Goal: Task Accomplishment & Management: Complete application form

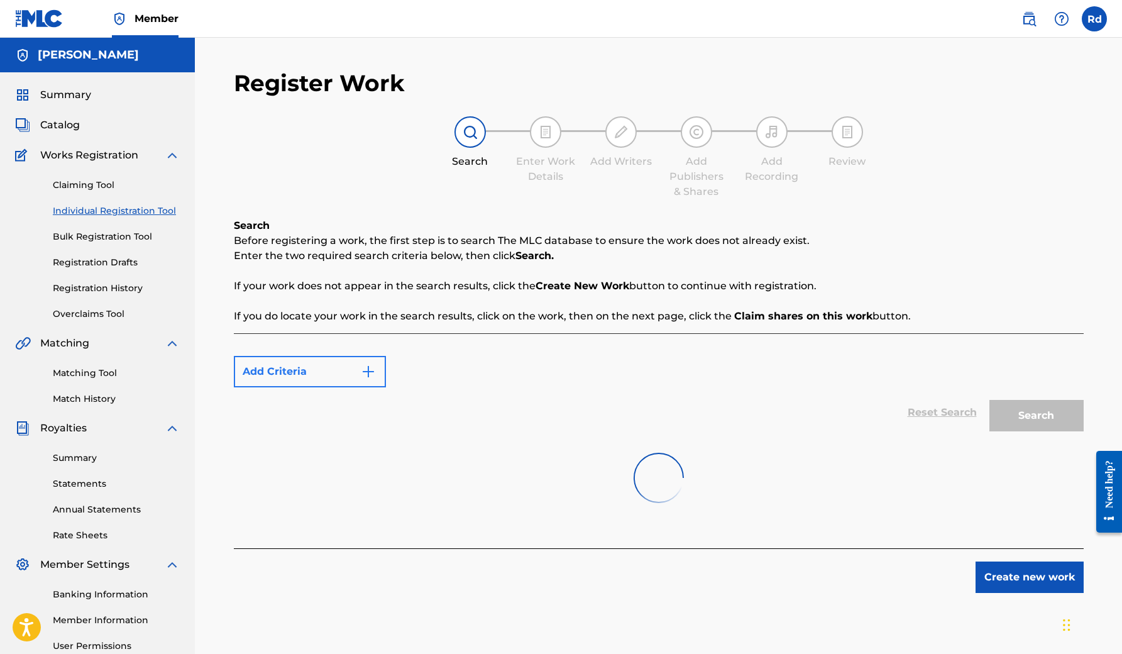
click at [367, 373] on img "Search Form" at bounding box center [368, 371] width 15 height 15
click at [993, 576] on button "Create new work" at bounding box center [1030, 576] width 108 height 31
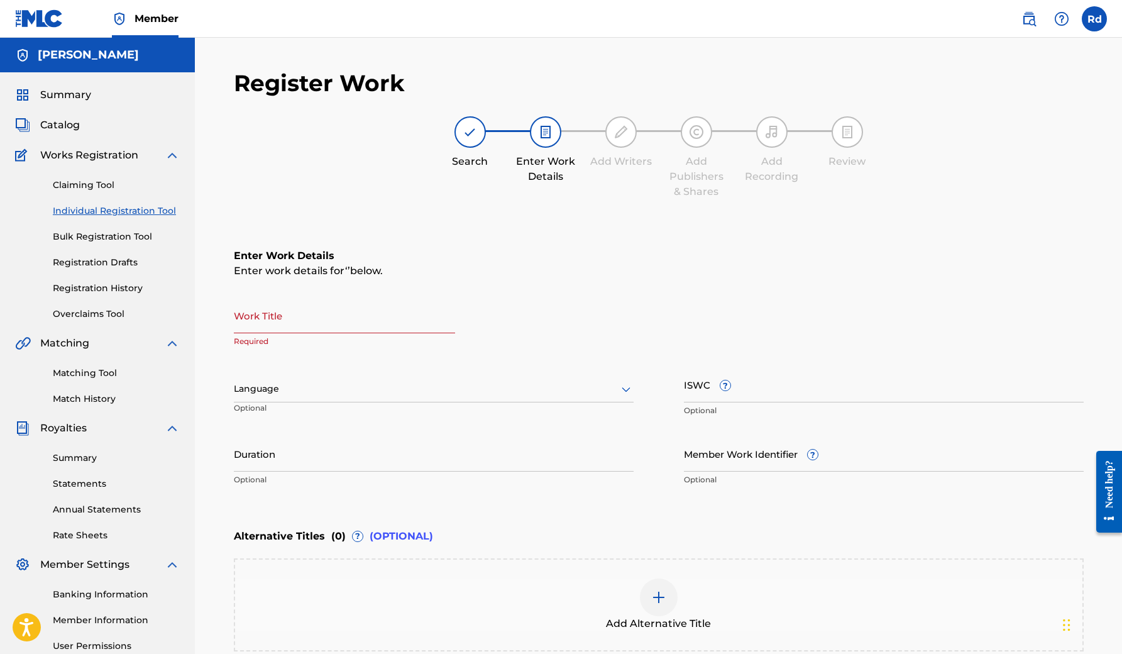
click at [339, 320] on input "Work Title" at bounding box center [344, 315] width 221 height 36
type input "Shadows I walk through"
click at [254, 392] on div at bounding box center [434, 389] width 400 height 16
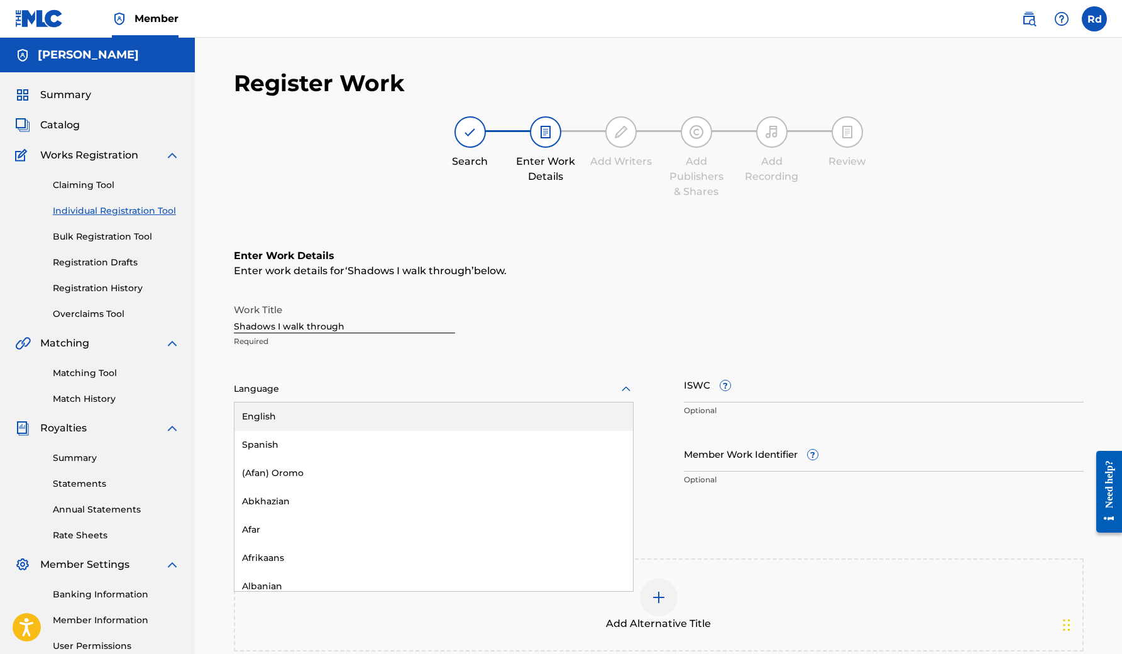
click at [263, 420] on div "English" at bounding box center [433, 416] width 399 height 28
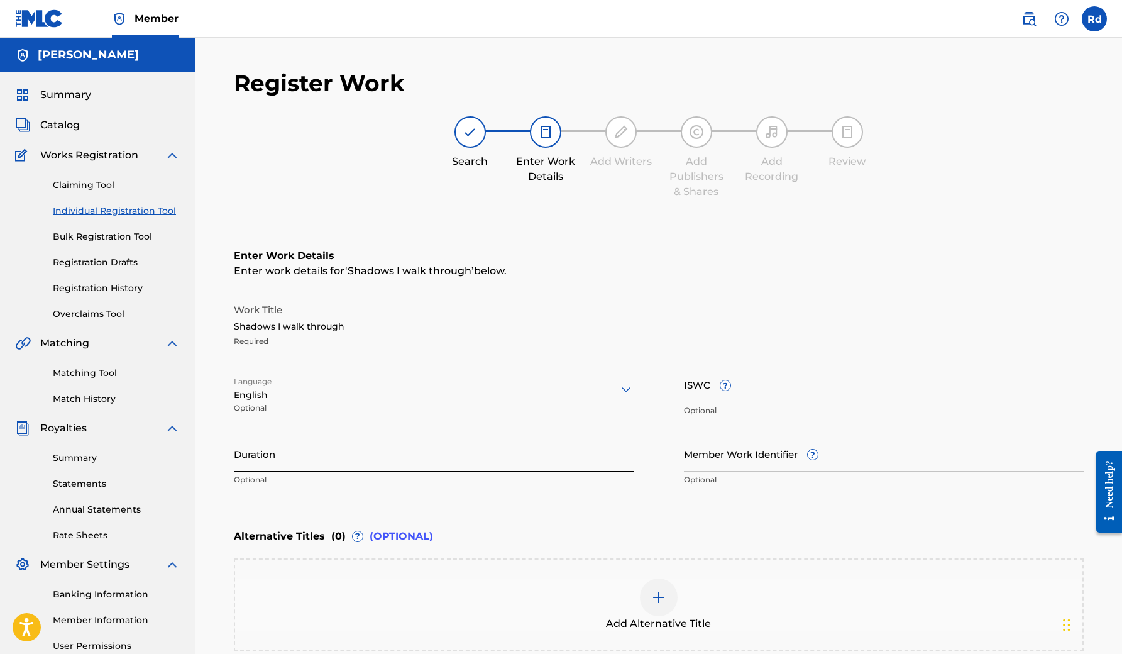
click at [261, 458] on input "Duration" at bounding box center [434, 454] width 400 height 36
type input "03:51"
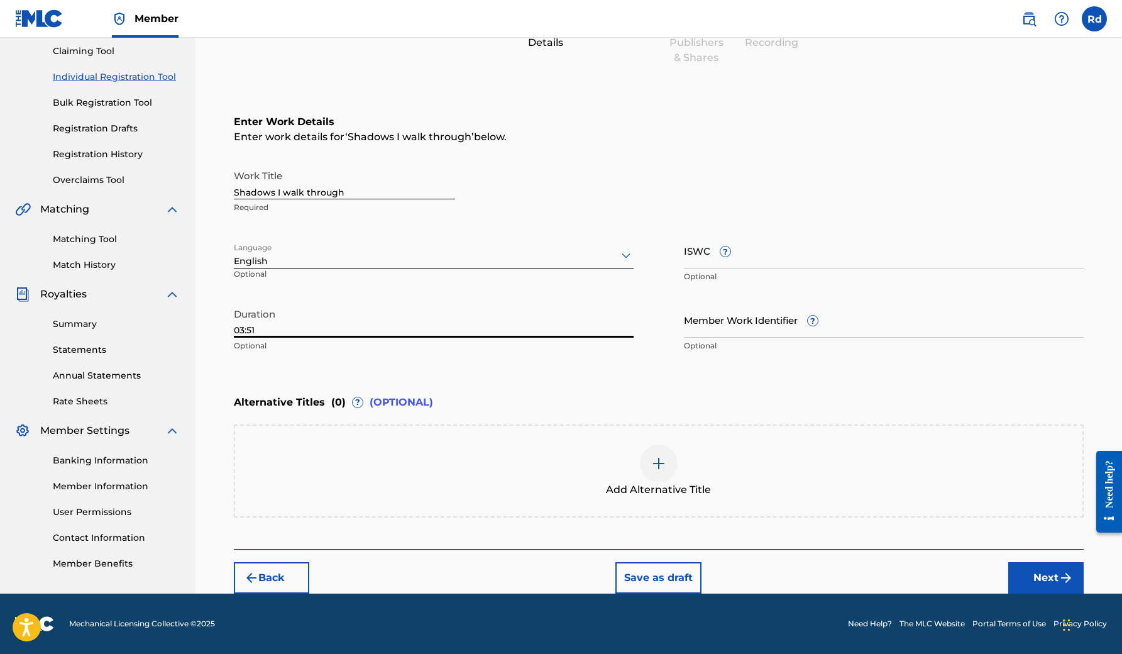
scroll to position [134, 0]
click at [1040, 573] on button "Next" at bounding box center [1045, 577] width 75 height 31
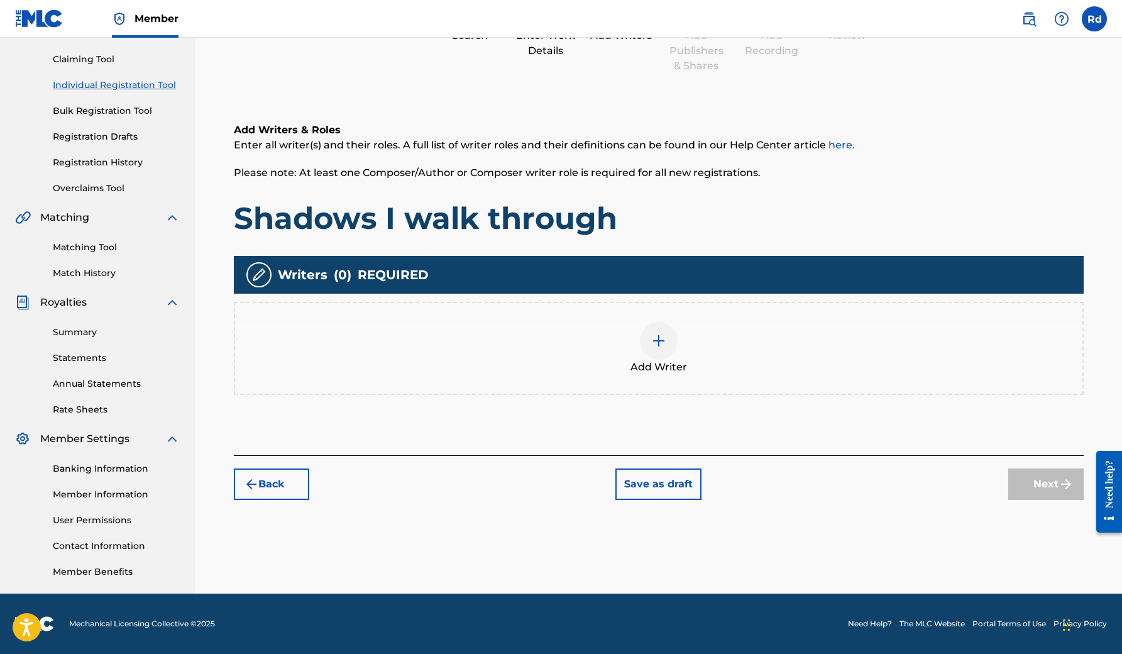
scroll to position [126, 0]
click at [663, 341] on img at bounding box center [658, 340] width 15 height 15
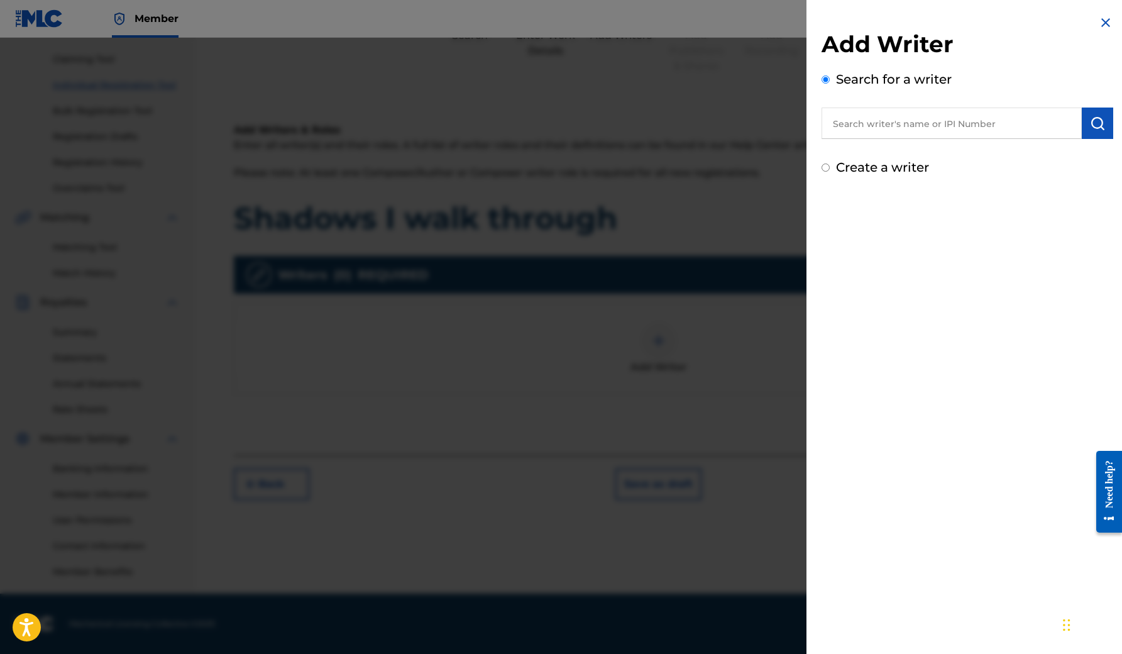
click at [900, 126] on input "text" at bounding box center [952, 122] width 260 height 31
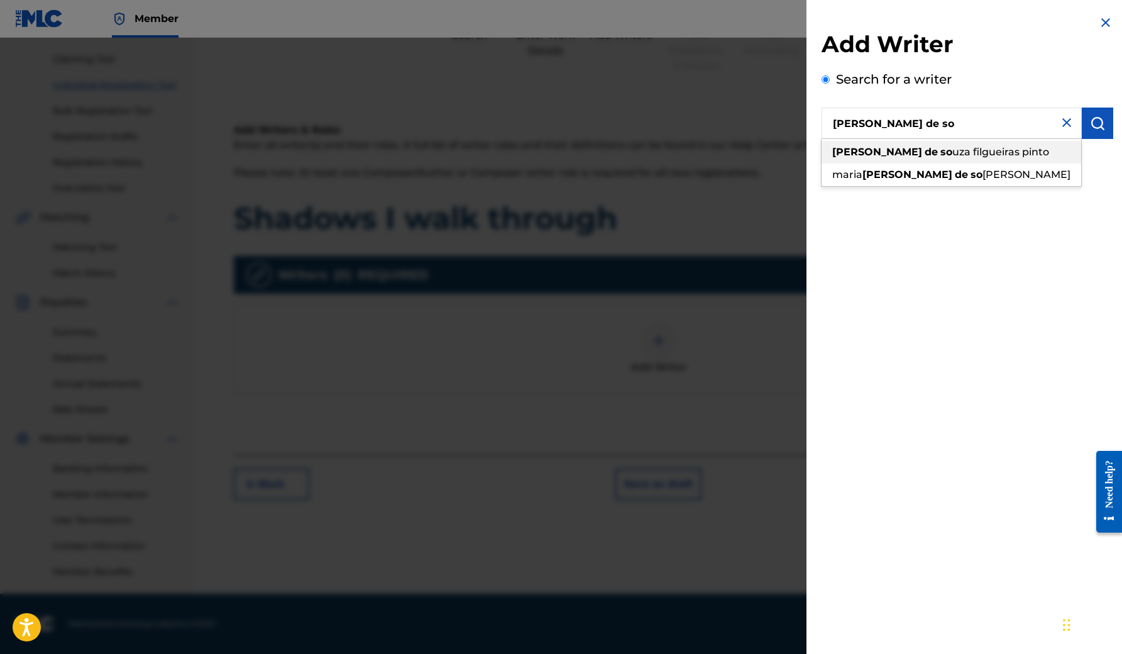
click at [952, 152] on span "uza filgueiras pinto" at bounding box center [1000, 152] width 97 height 12
type input "[PERSON_NAME] [PERSON_NAME] [PERSON_NAME]"
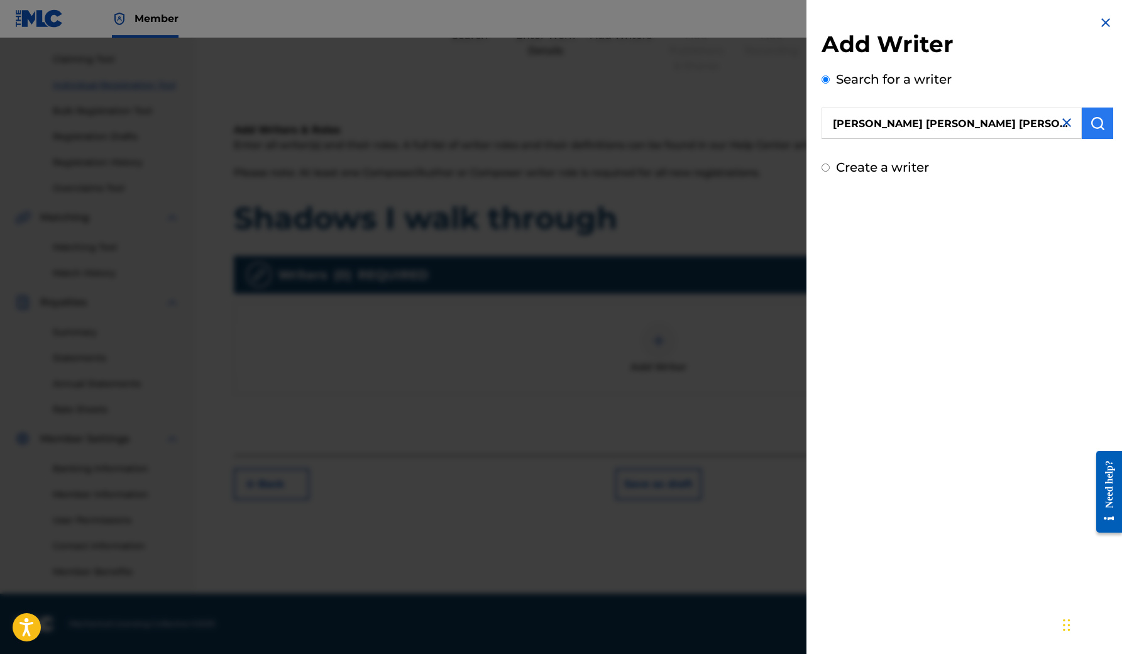
click at [1089, 134] on button "submit" at bounding box center [1097, 122] width 31 height 31
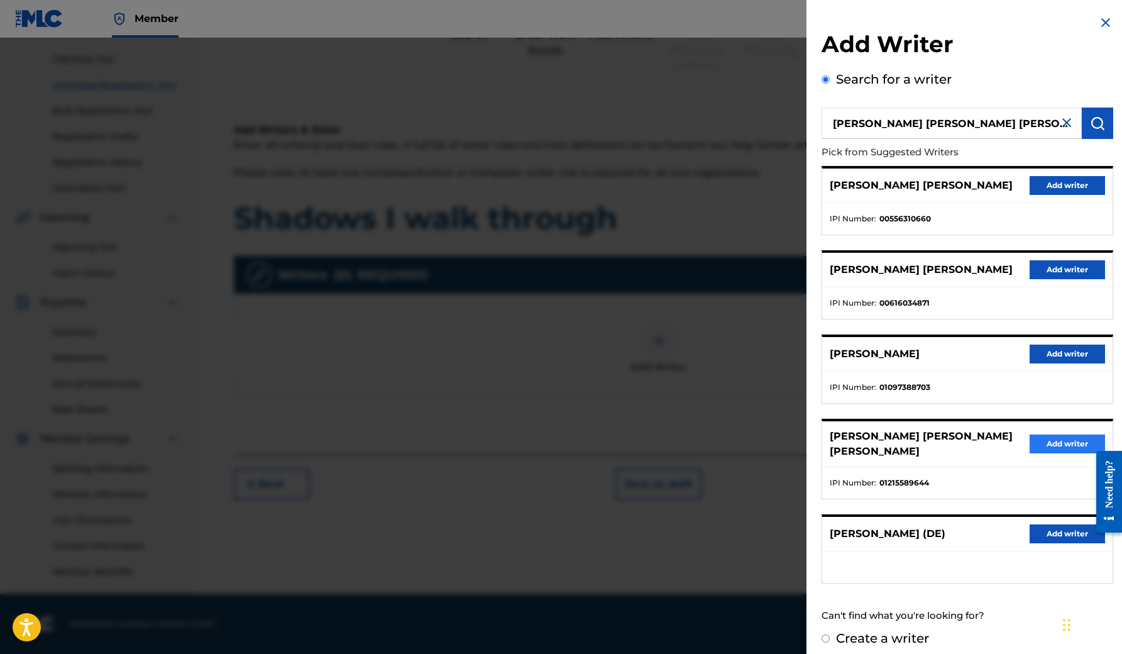
click at [1043, 441] on button "Add writer" at bounding box center [1067, 443] width 75 height 19
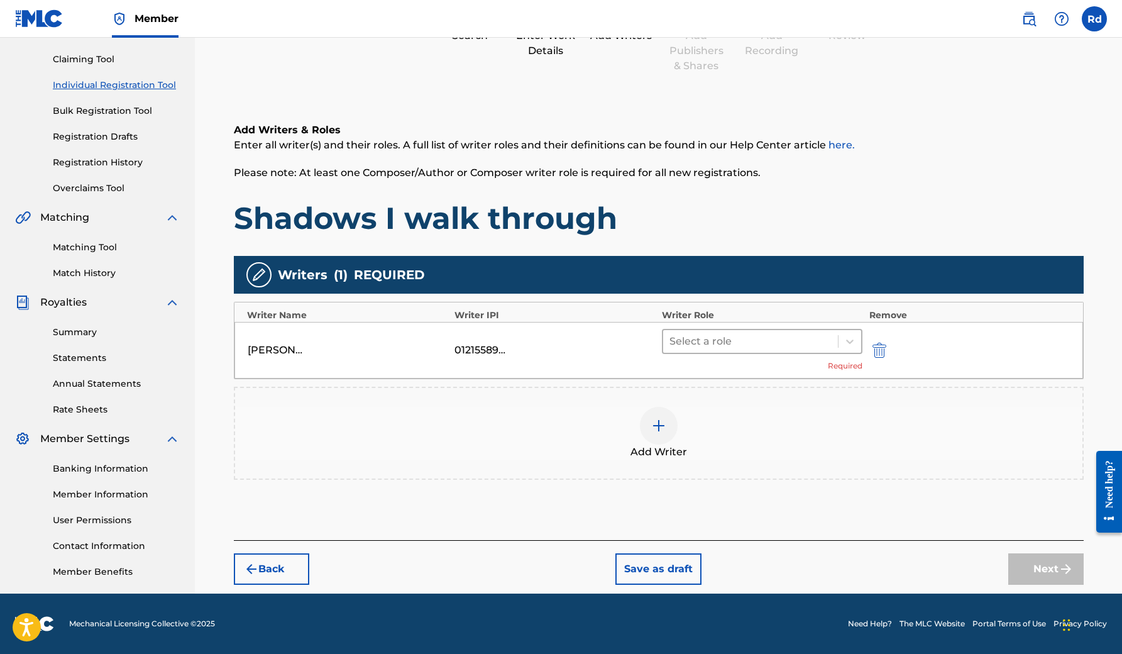
click at [717, 343] on div at bounding box center [750, 342] width 163 height 18
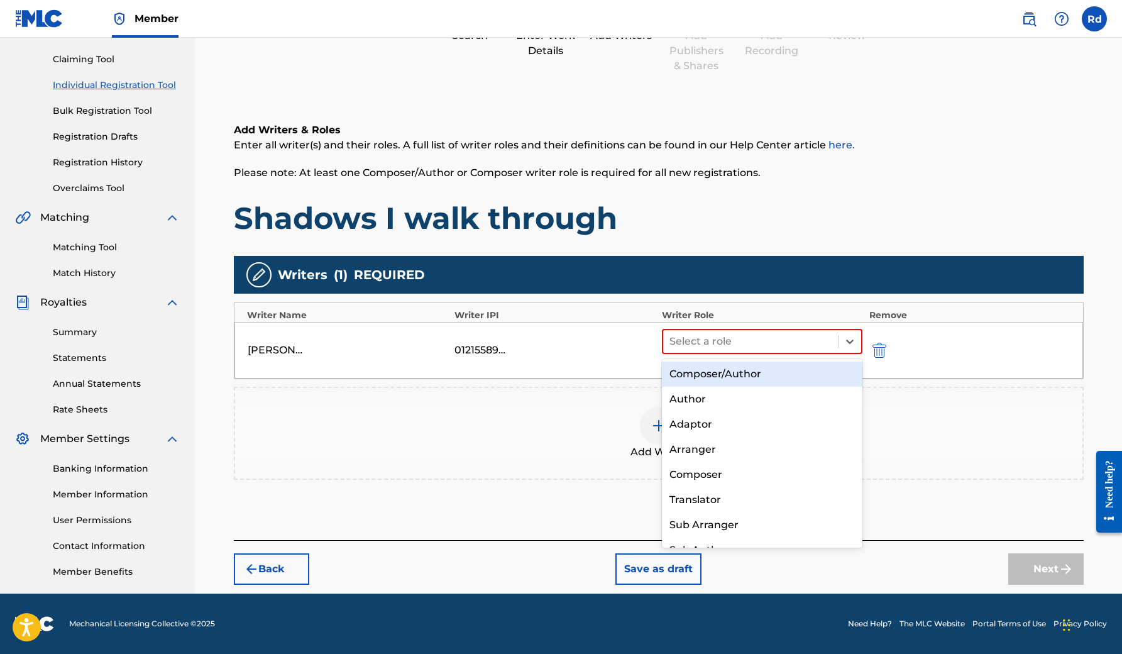
click at [710, 371] on div "Composer/Author" at bounding box center [762, 373] width 201 height 25
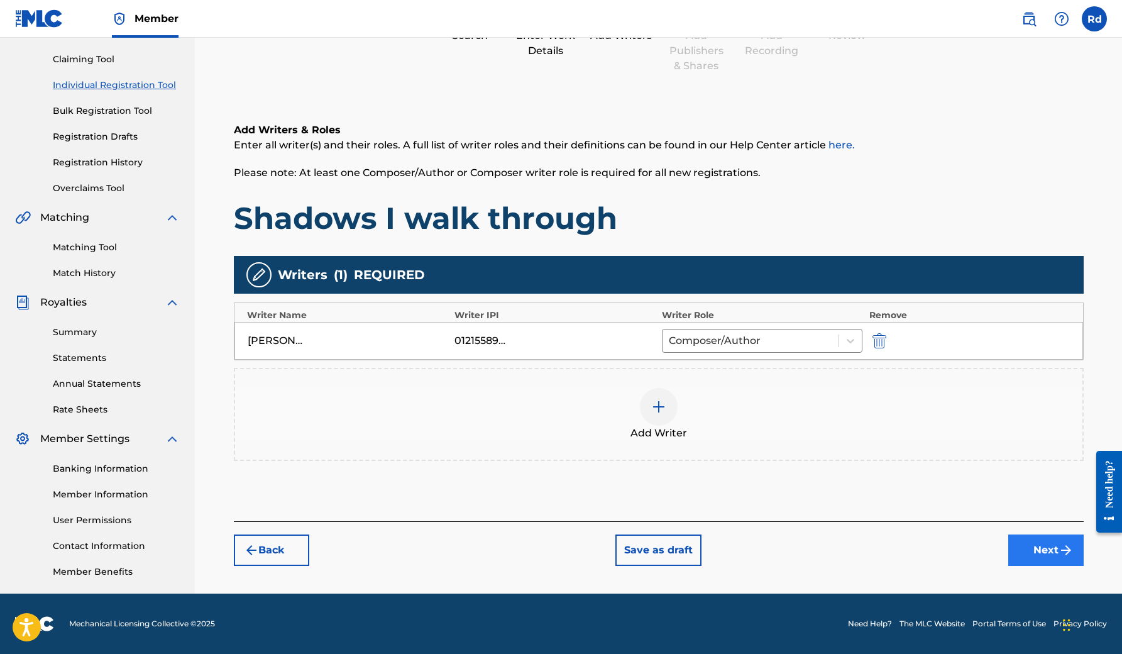
click at [1018, 554] on button "Next" at bounding box center [1045, 549] width 75 height 31
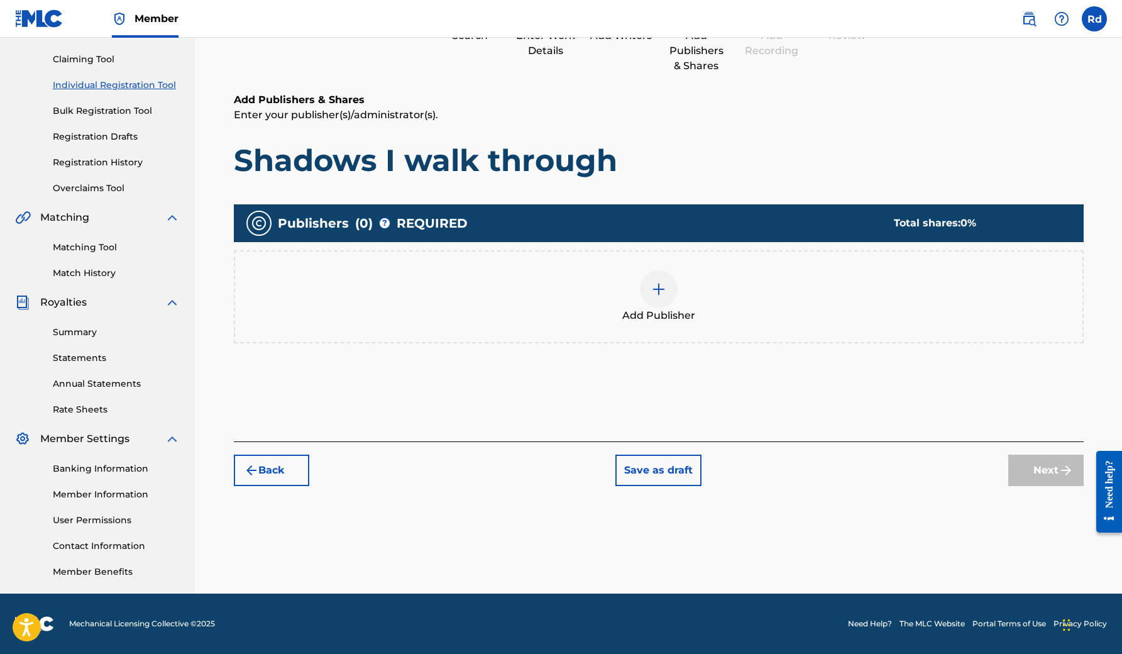
scroll to position [57, 0]
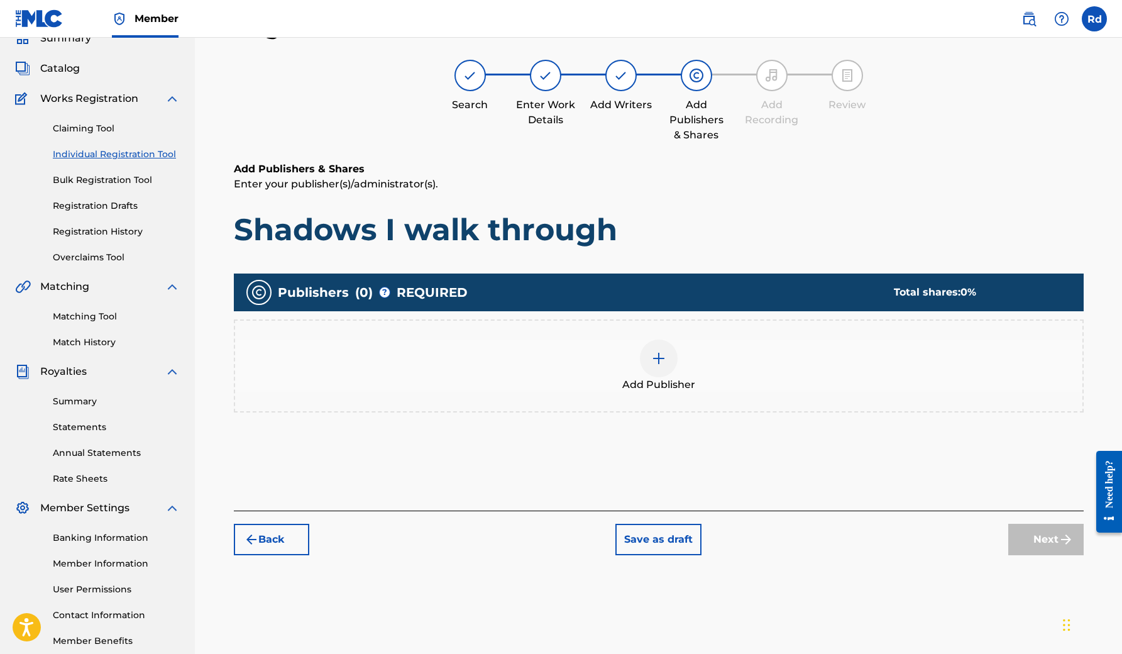
click at [661, 358] on img at bounding box center [658, 358] width 15 height 15
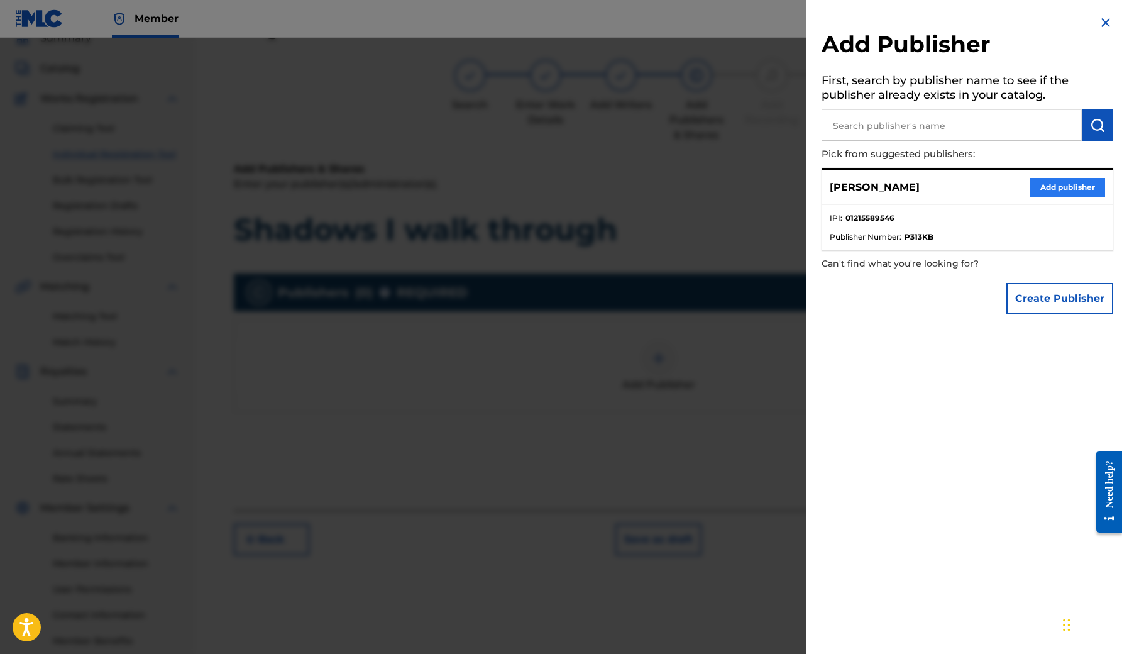
click at [1055, 183] on button "Add publisher" at bounding box center [1067, 187] width 75 height 19
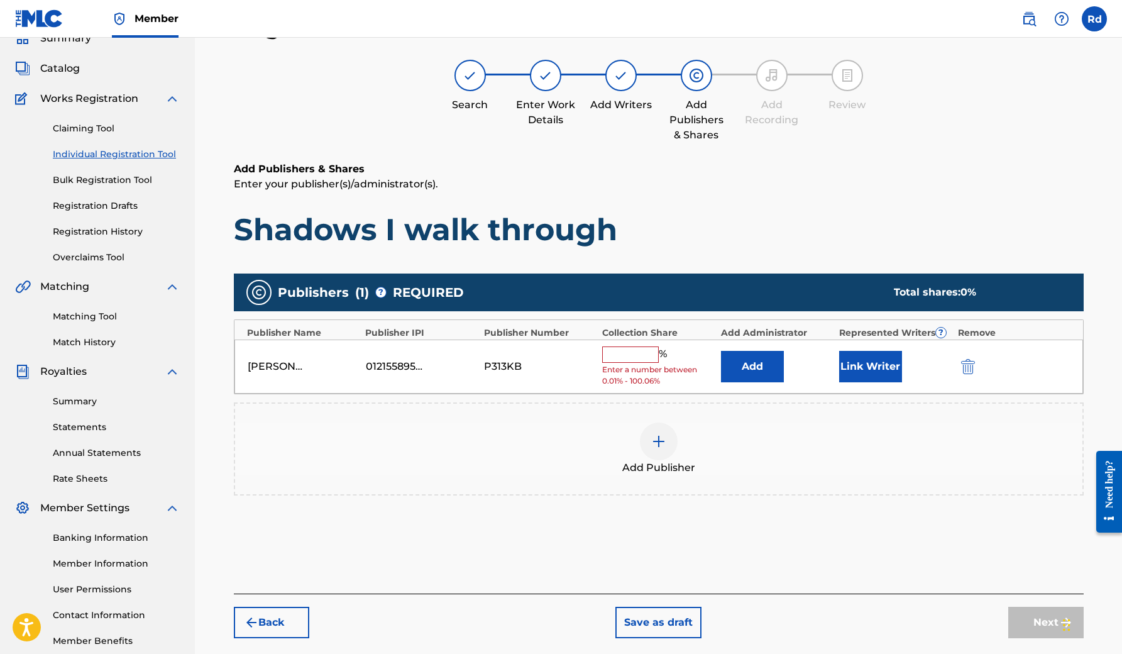
click at [639, 355] on input "text" at bounding box center [630, 354] width 57 height 16
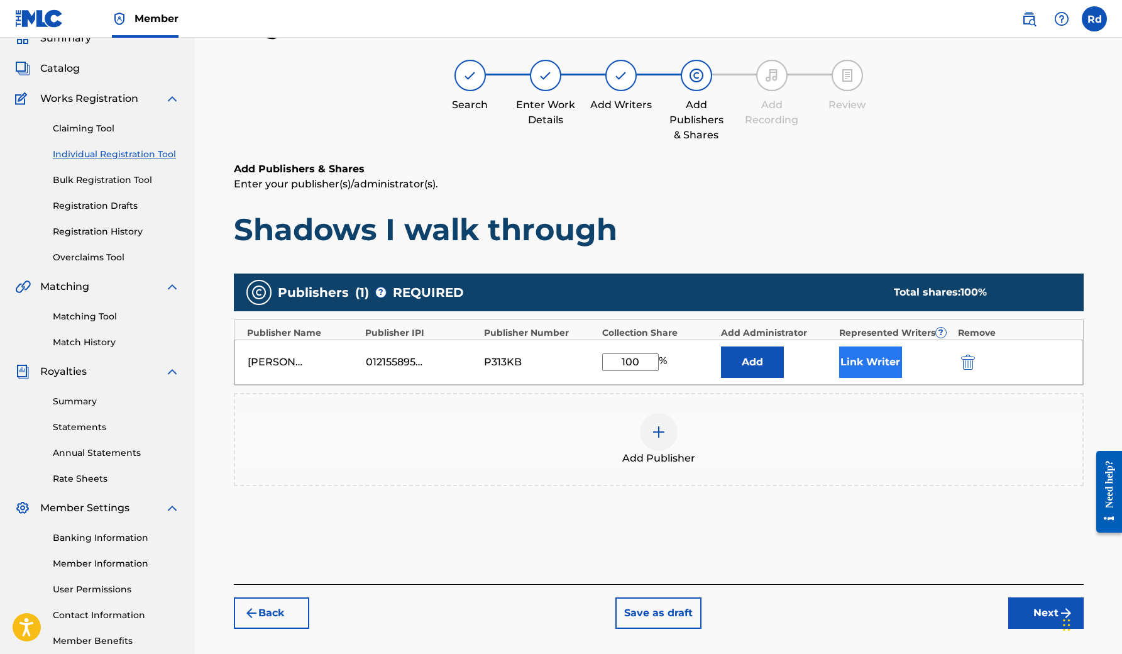
type input "100"
click at [870, 360] on button "Link Writer" at bounding box center [870, 361] width 63 height 31
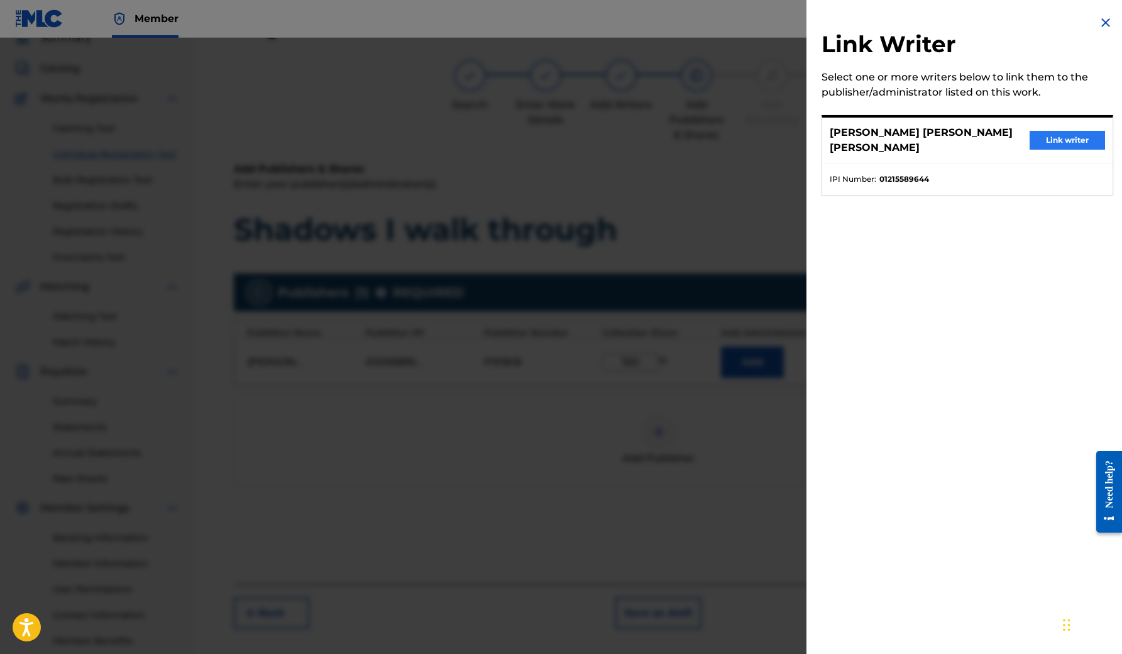
click at [1047, 137] on button "Link writer" at bounding box center [1067, 140] width 75 height 19
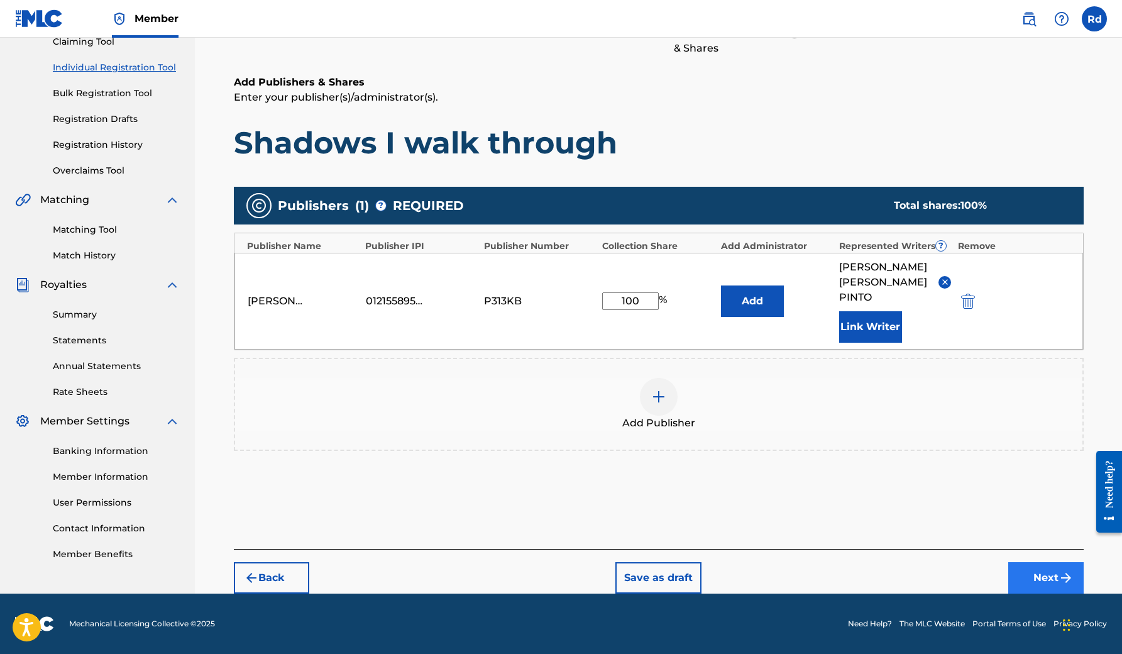
click at [1036, 574] on button "Next" at bounding box center [1045, 577] width 75 height 31
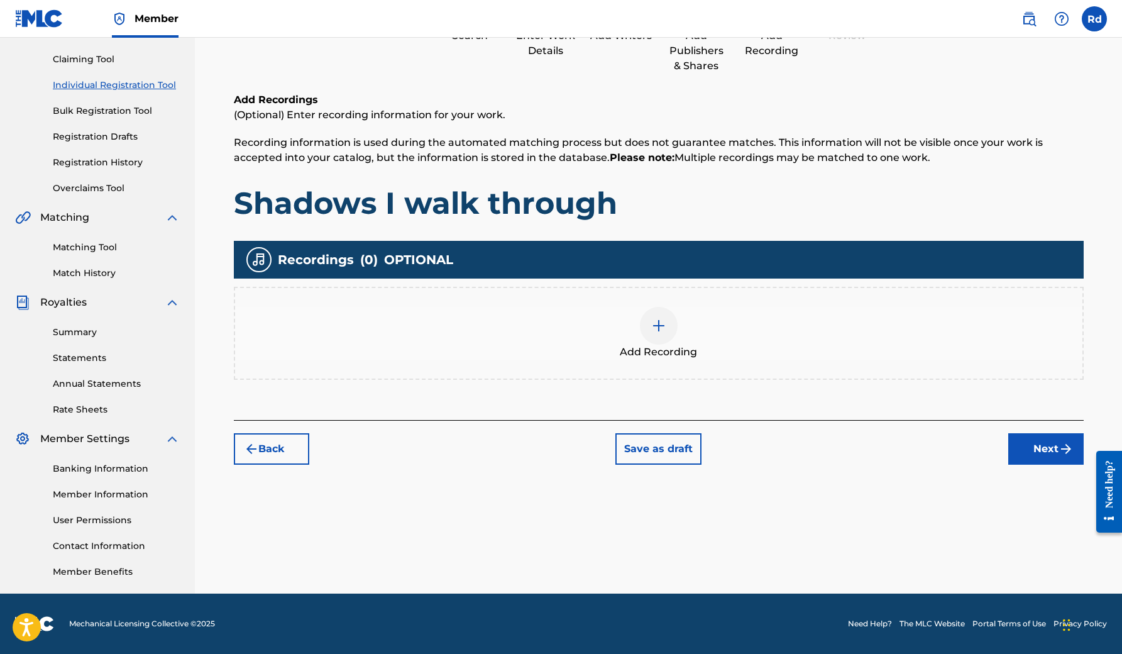
scroll to position [126, 0]
click at [666, 330] on div at bounding box center [659, 326] width 38 height 38
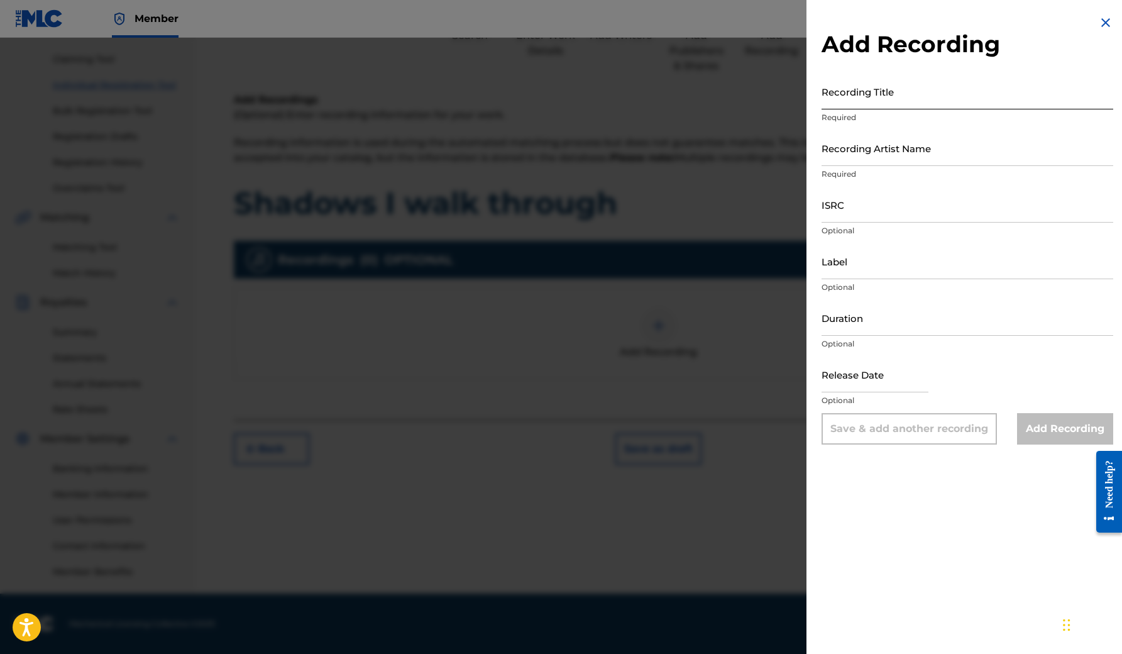
click at [881, 92] on input "Recording Title" at bounding box center [968, 92] width 292 height 36
type input "Shadows I walk through"
click at [869, 154] on input "Recording Artist Name" at bounding box center [968, 148] width 292 height 36
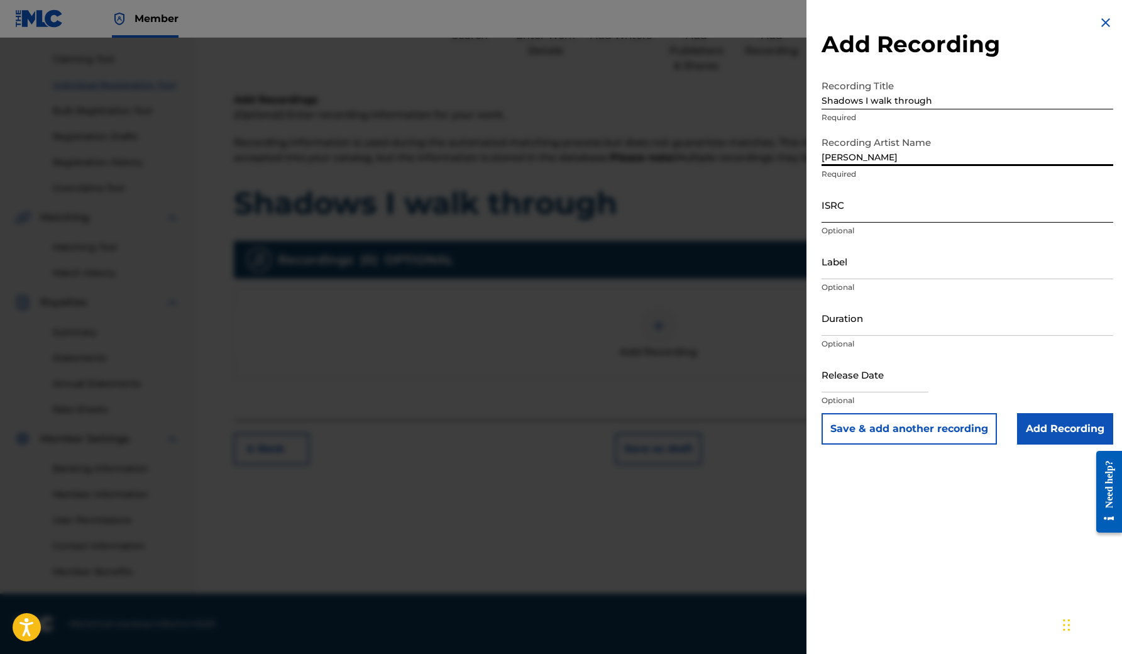
type input "[PERSON_NAME]"
click at [842, 207] on input "ISRC" at bounding box center [968, 205] width 292 height 36
paste input "QT3EY2596050"
type input "QT3EY2596050"
click at [843, 263] on input "Label" at bounding box center [968, 261] width 292 height 36
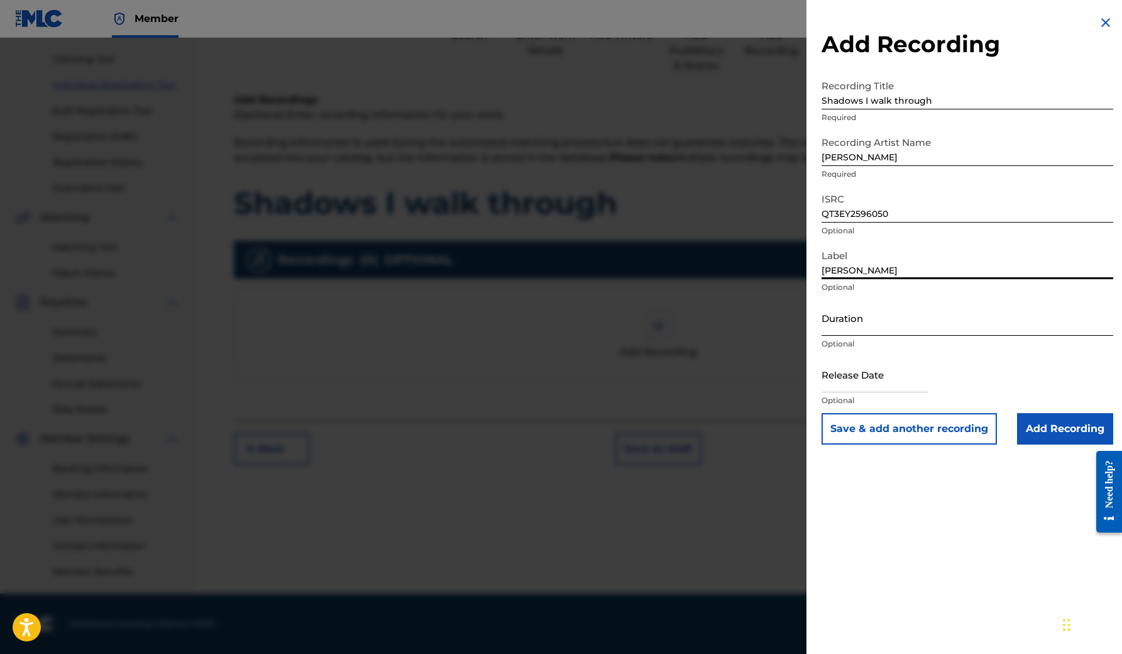
type input "[PERSON_NAME]"
click at [841, 321] on input "Duration" at bounding box center [968, 318] width 292 height 36
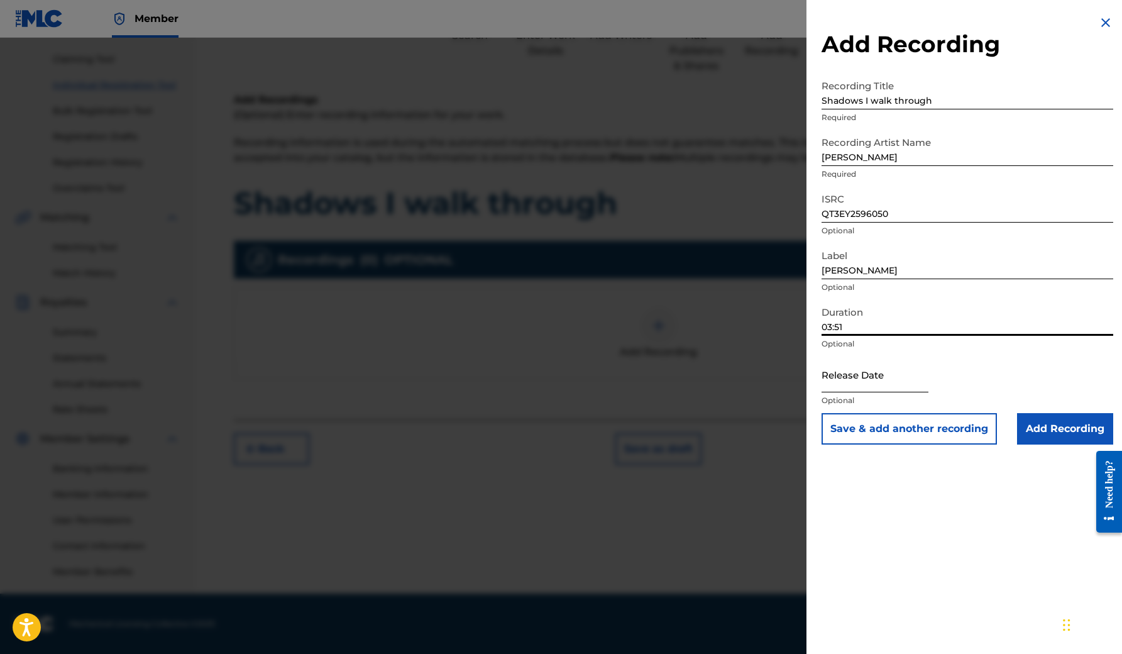
type input "03:51"
click at [846, 384] on input "text" at bounding box center [875, 374] width 107 height 36
select select "8"
select select "2025"
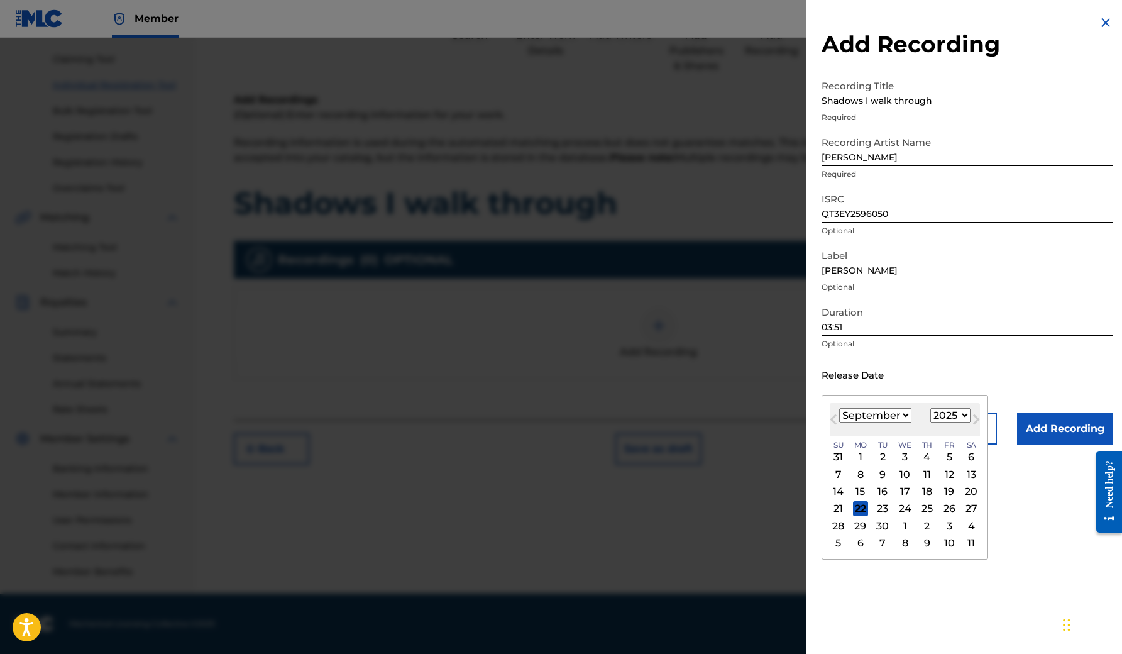
type input "0"
type input "[DATE]"
click at [1001, 373] on div "Release Date Previous Month Next Month [DATE] January February March April May …" at bounding box center [968, 384] width 292 height 57
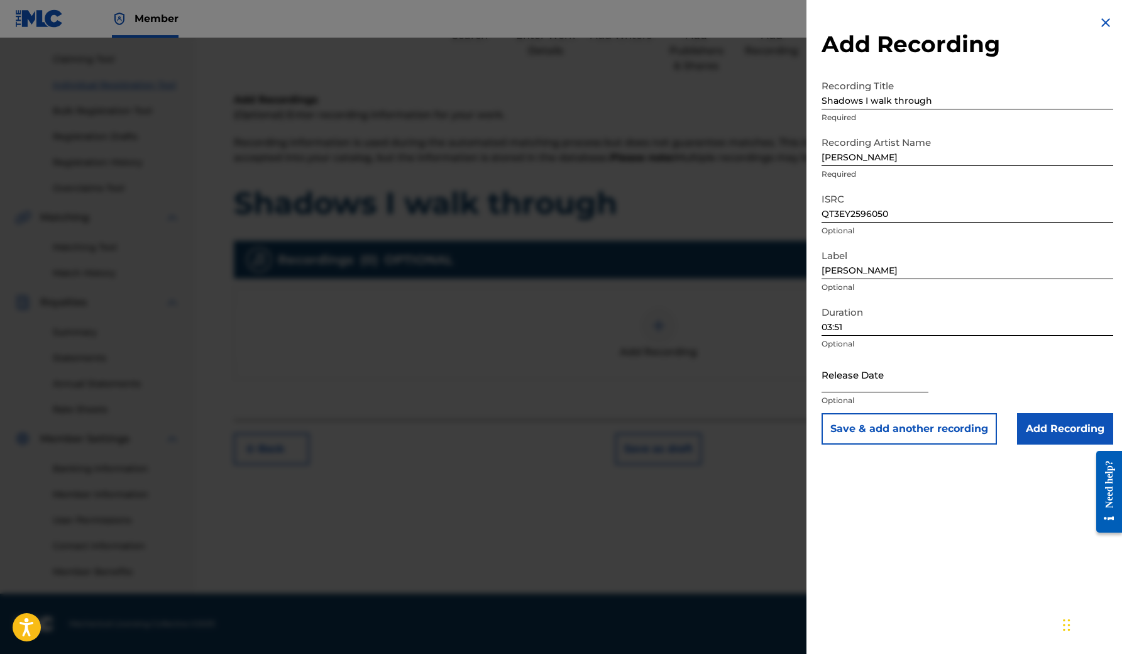
click at [896, 383] on input "text" at bounding box center [875, 374] width 107 height 36
select select "8"
select select "2025"
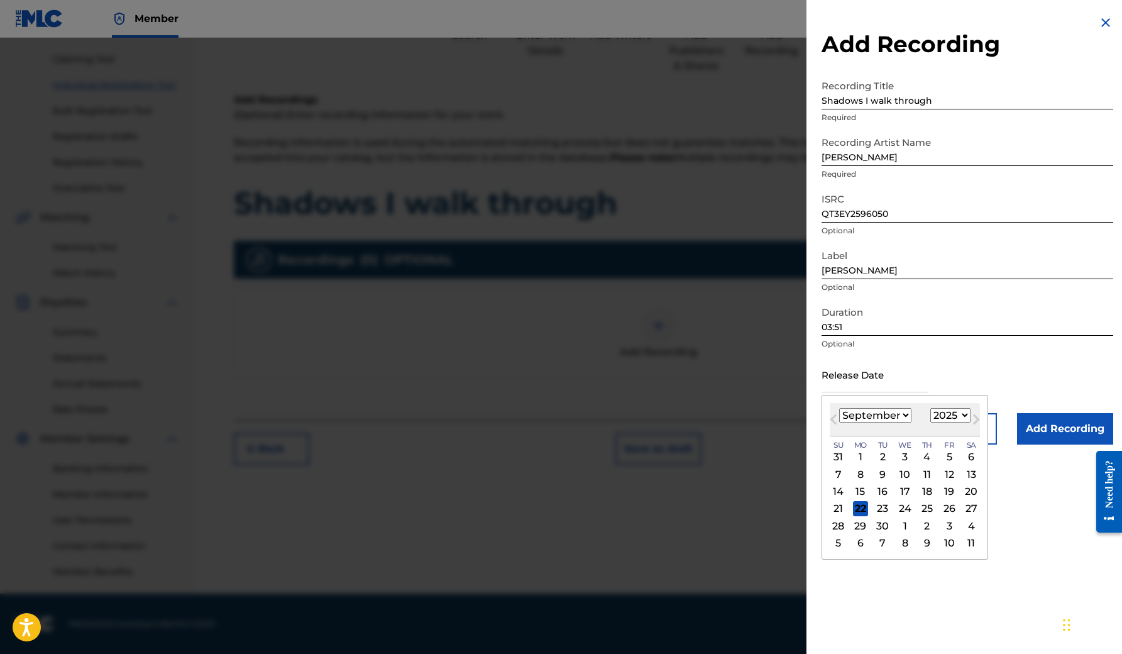
click at [893, 415] on select "January February March April May June July August September October November De…" at bounding box center [875, 415] width 72 height 14
select select "10"
click at [859, 475] on div "3" at bounding box center [860, 473] width 15 height 15
type input "[DATE]"
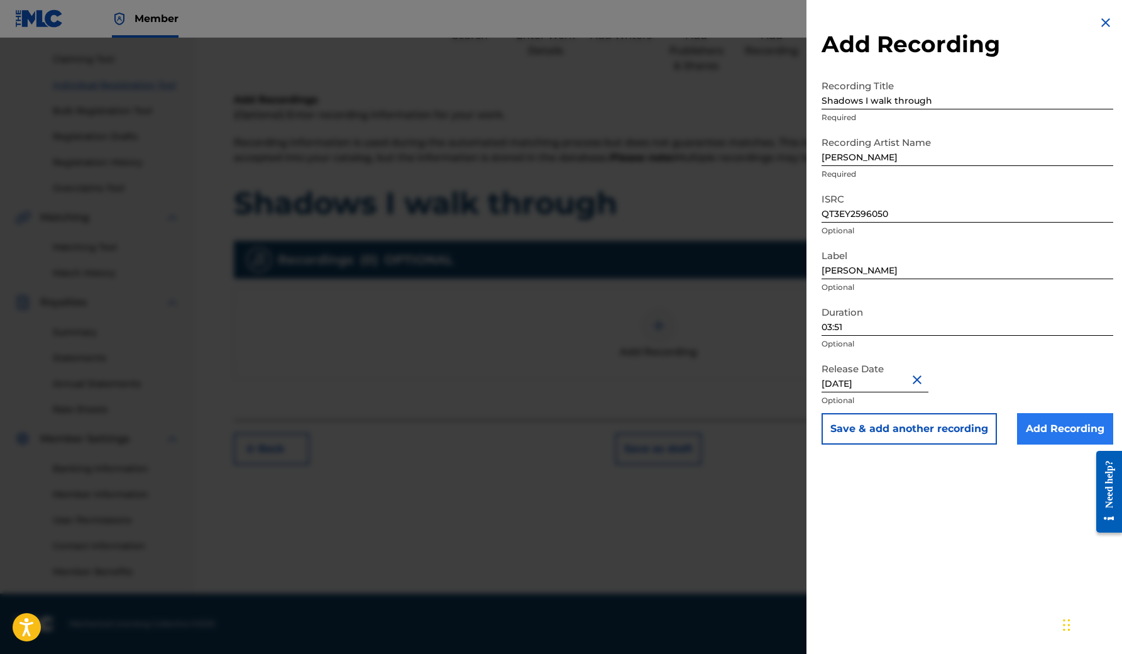
click at [1053, 431] on input "Add Recording" at bounding box center [1065, 428] width 96 height 31
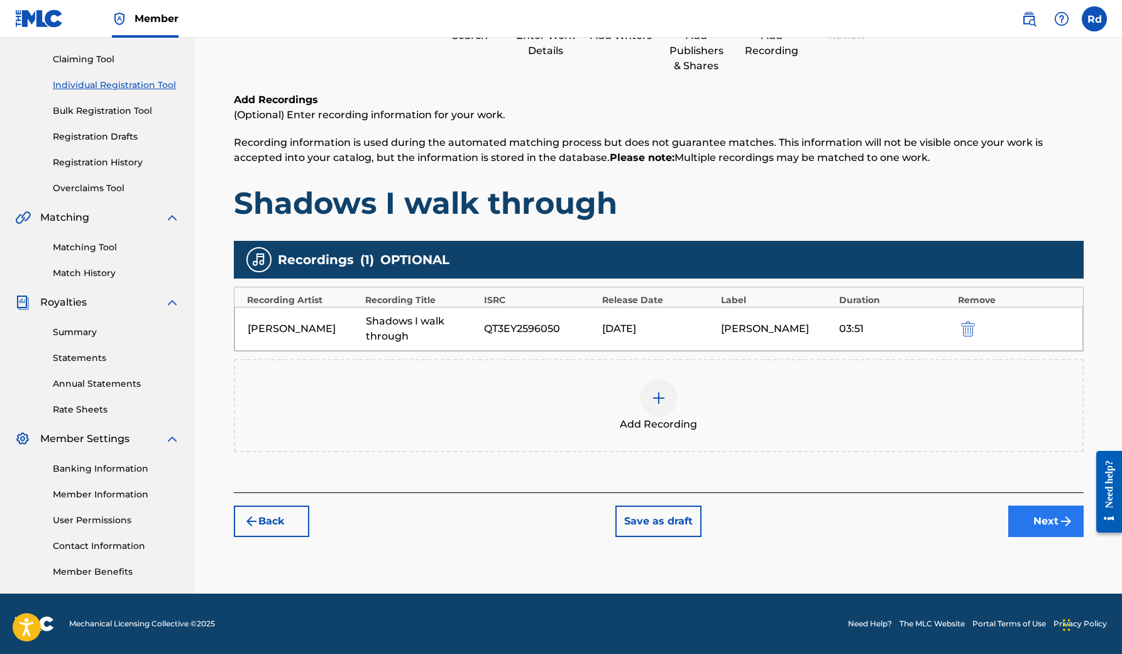
click at [1044, 520] on button "Next" at bounding box center [1045, 520] width 75 height 31
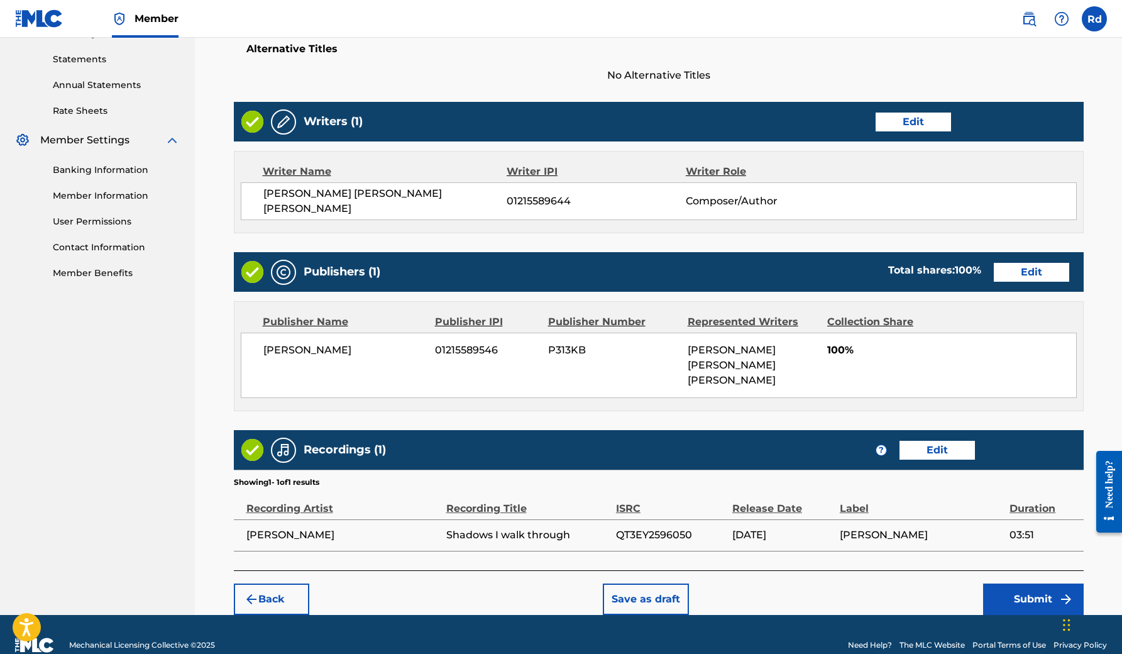
scroll to position [424, 0]
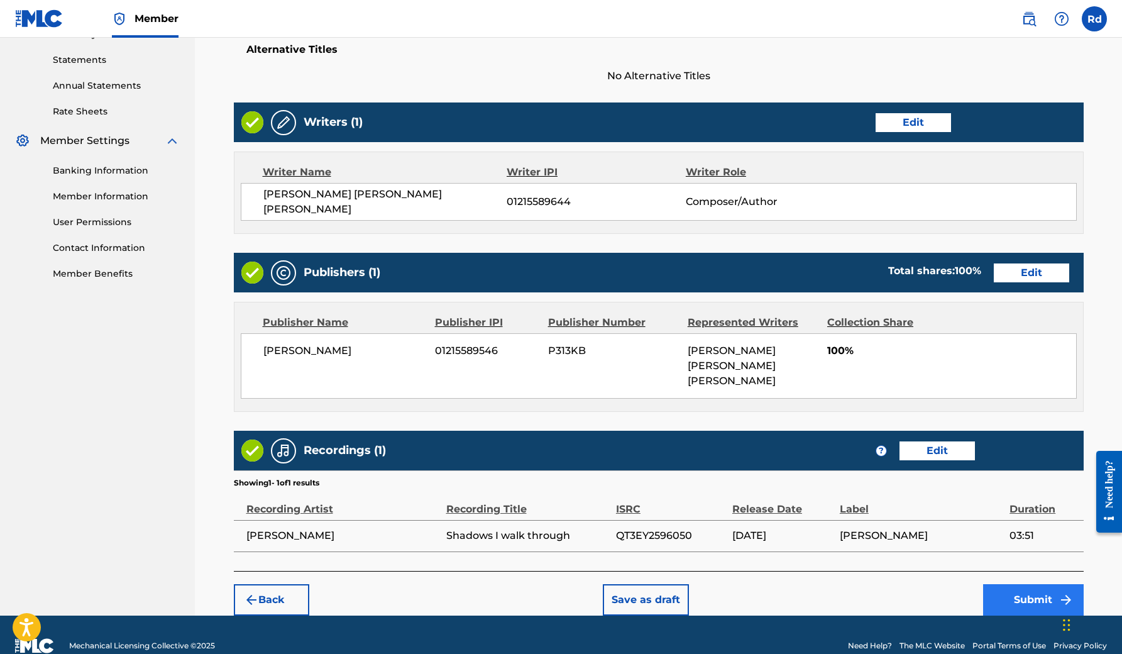
click at [1013, 585] on button "Submit" at bounding box center [1033, 599] width 101 height 31
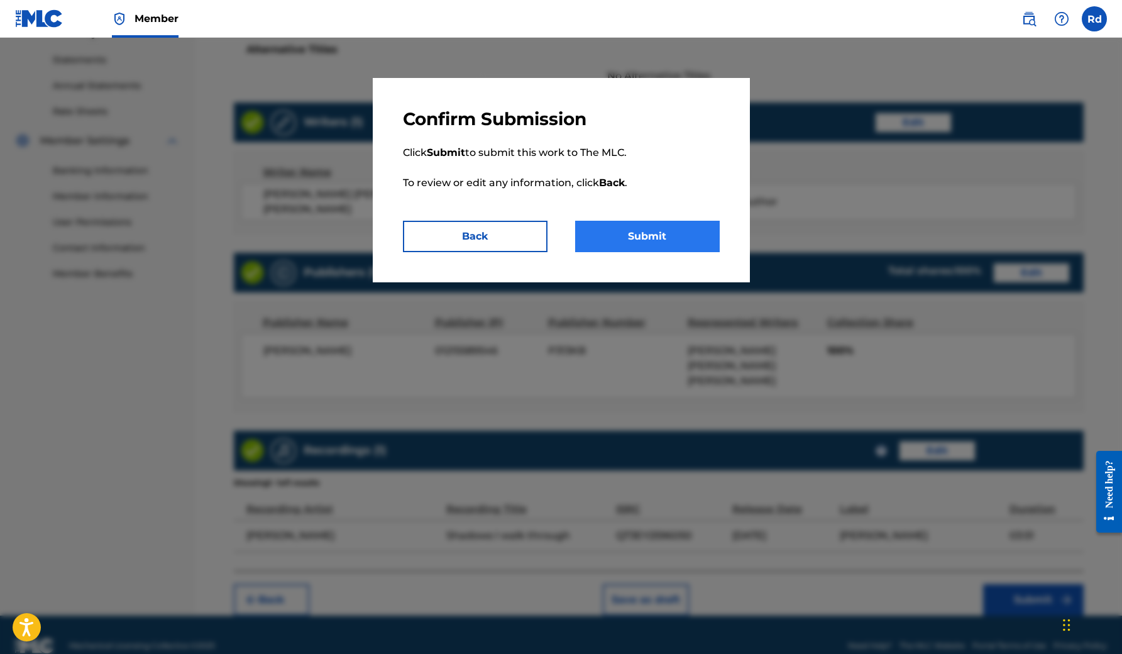
click at [682, 239] on button "Submit" at bounding box center [647, 236] width 145 height 31
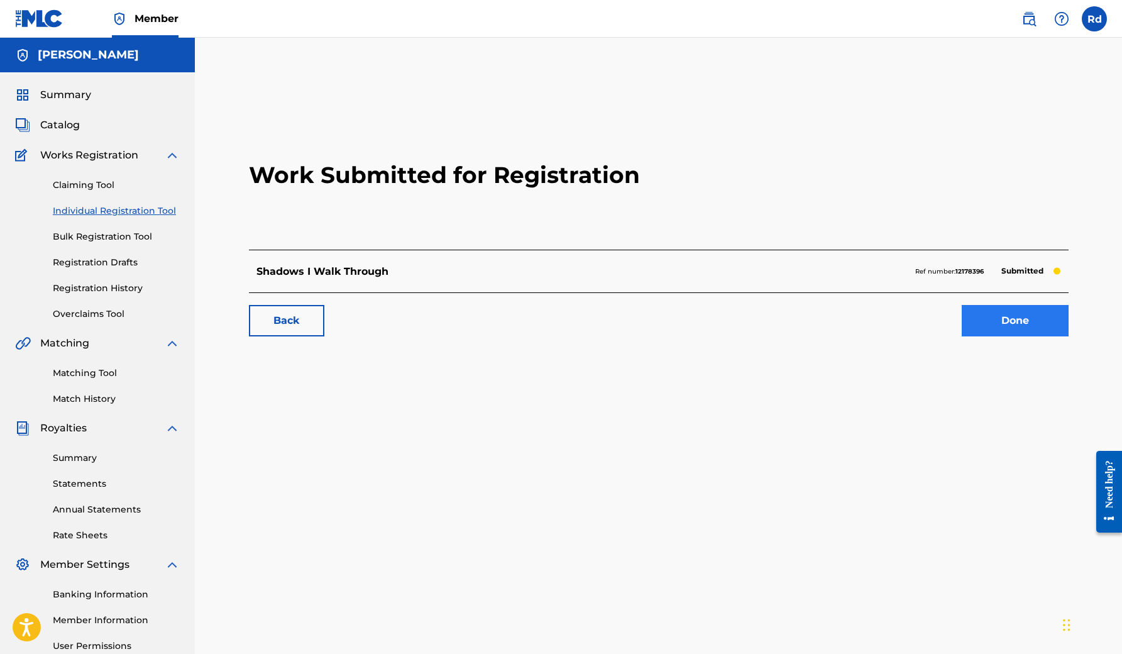
click at [992, 322] on link "Done" at bounding box center [1015, 320] width 107 height 31
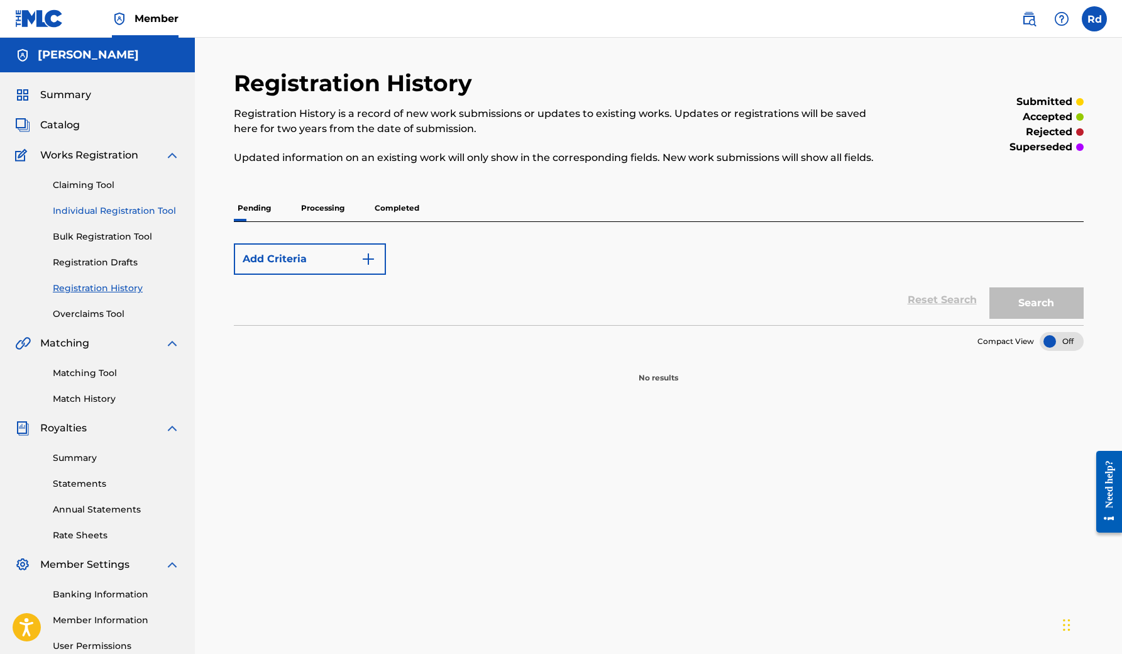
click at [101, 209] on link "Individual Registration Tool" at bounding box center [116, 210] width 127 height 13
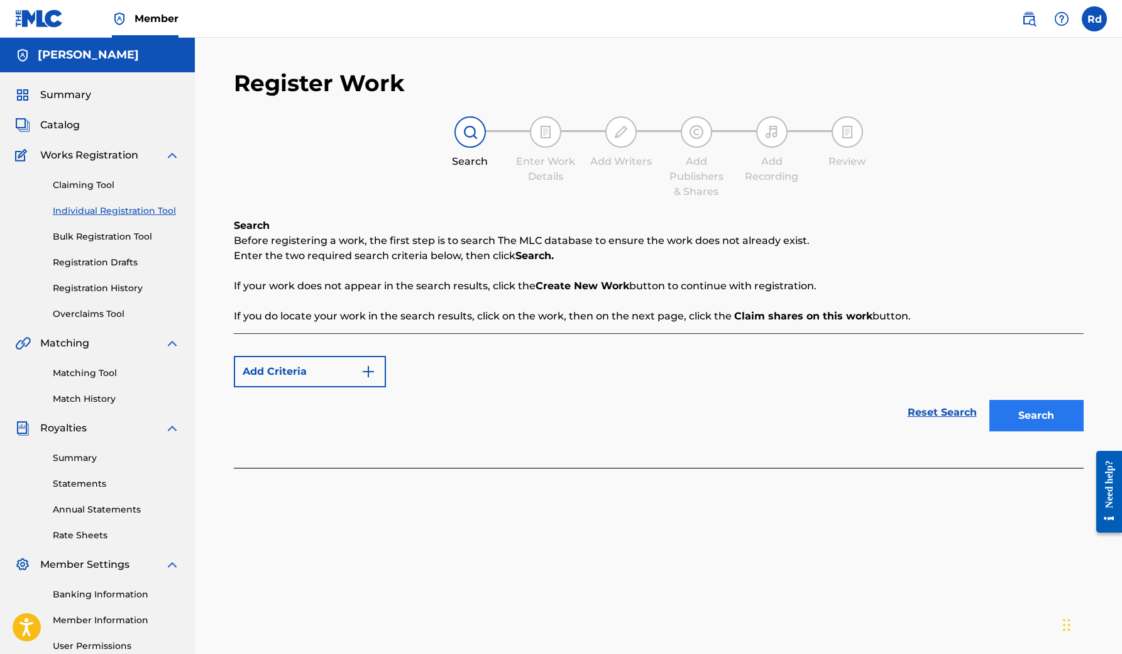
click at [1048, 415] on button "Search" at bounding box center [1036, 415] width 94 height 31
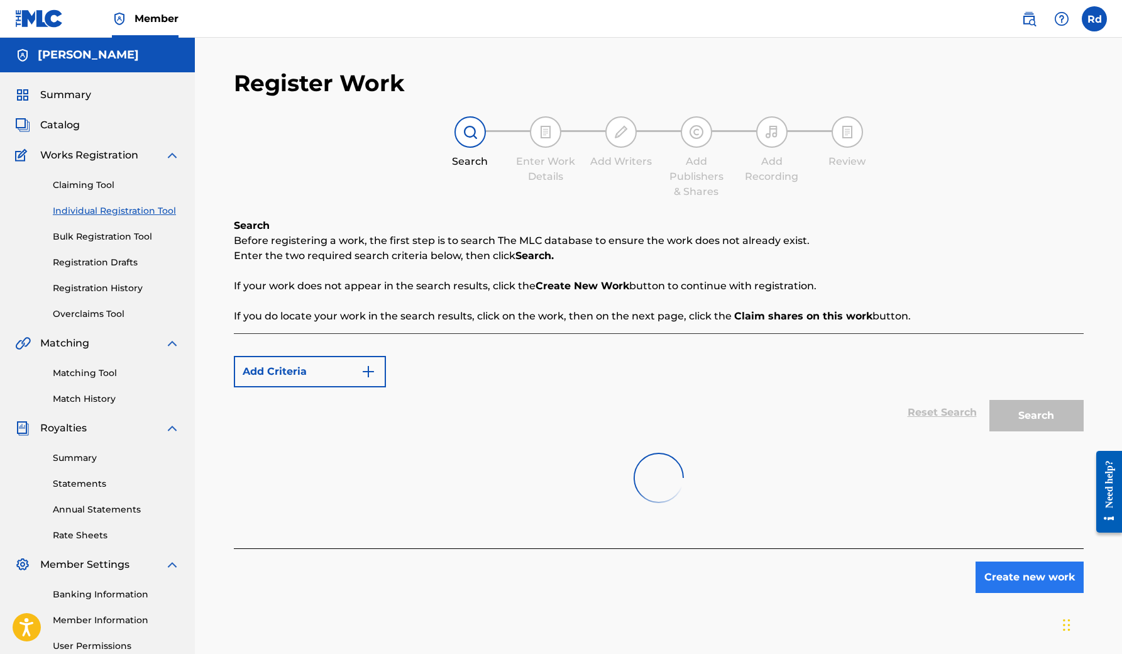
click at [1039, 572] on button "Create new work" at bounding box center [1030, 576] width 108 height 31
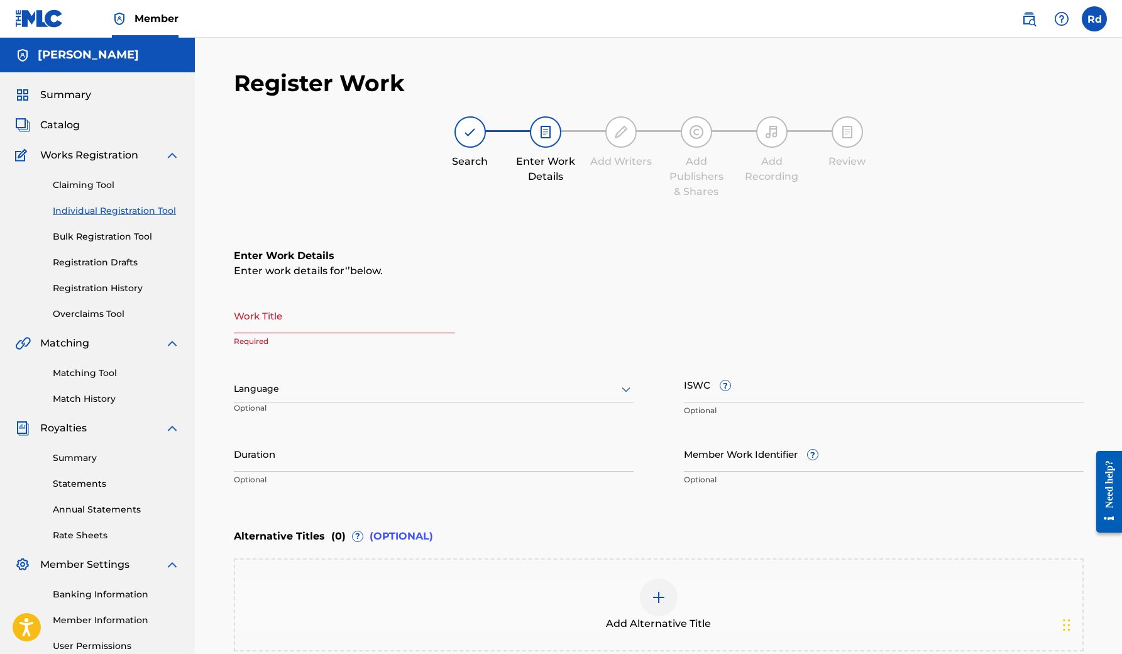
click at [380, 321] on input "Work Title" at bounding box center [344, 315] width 221 height 36
type input "Everything is great"
click at [309, 382] on div at bounding box center [434, 389] width 400 height 16
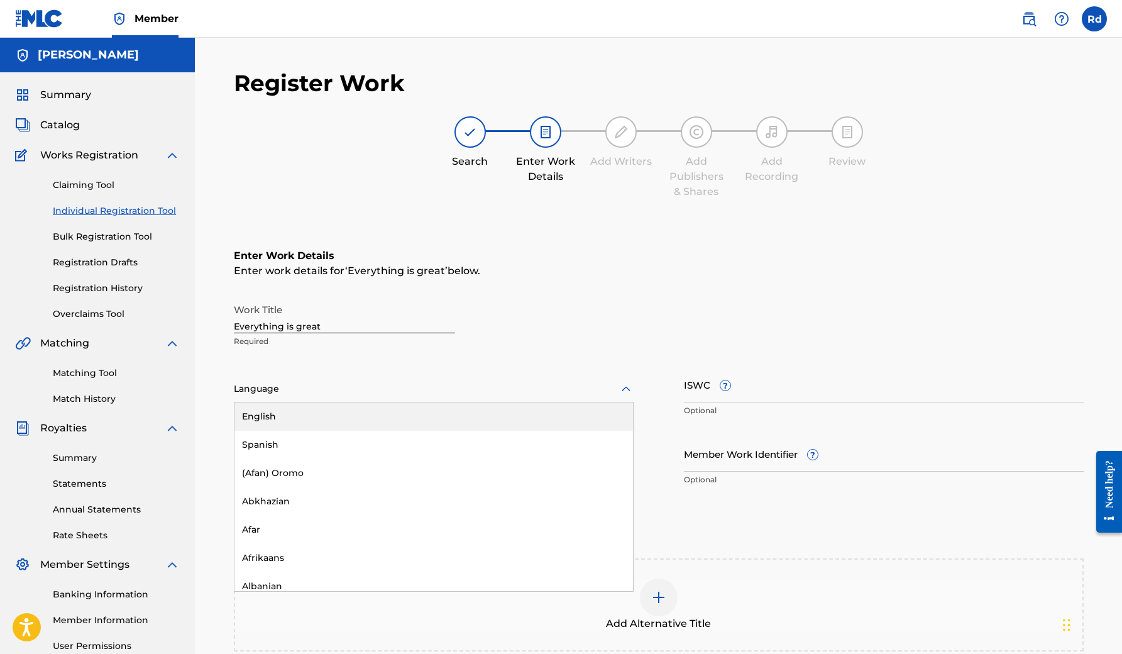
click at [285, 417] on div "English" at bounding box center [433, 416] width 399 height 28
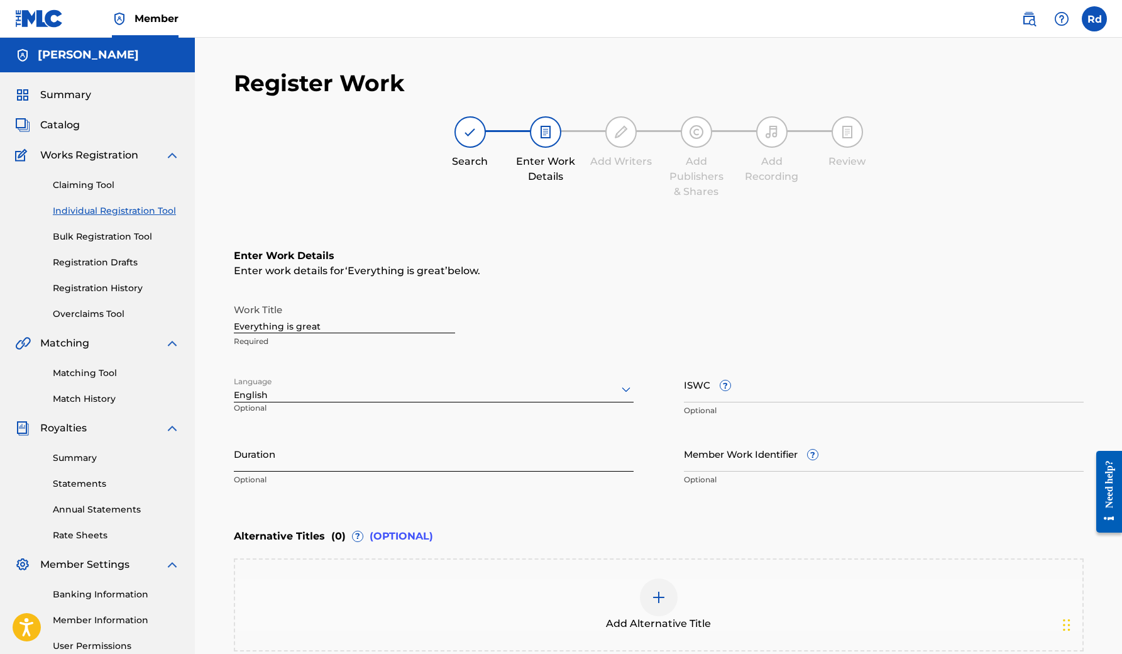
click at [305, 458] on input "Duration" at bounding box center [434, 454] width 400 height 36
type input "04:14"
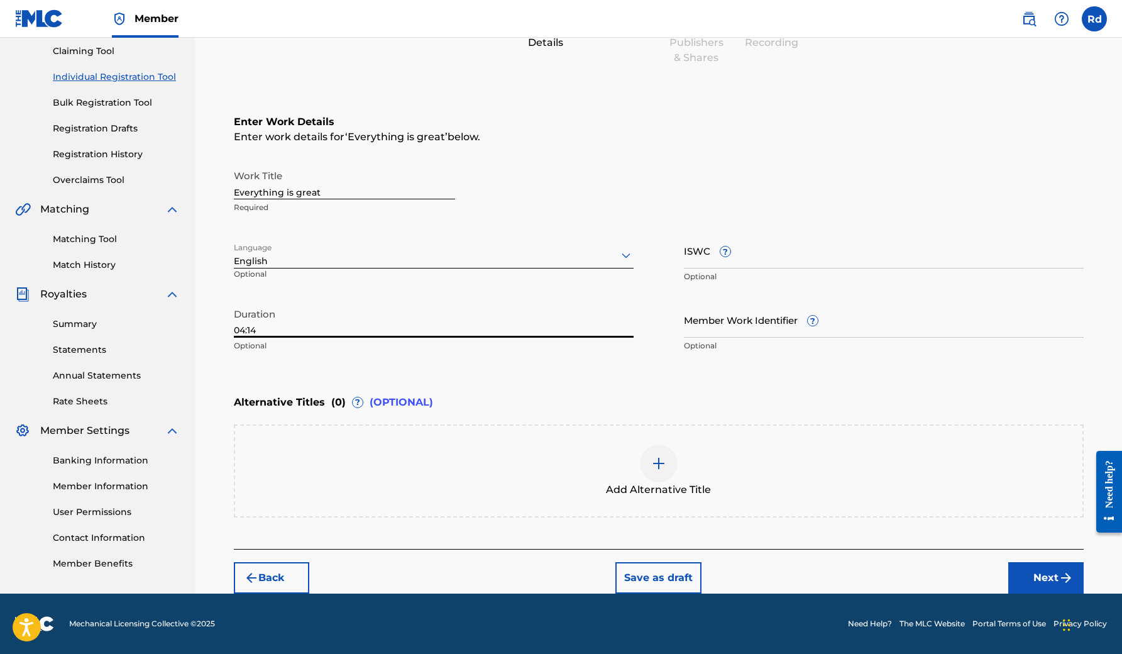
scroll to position [134, 0]
click at [1034, 575] on button "Next" at bounding box center [1045, 577] width 75 height 31
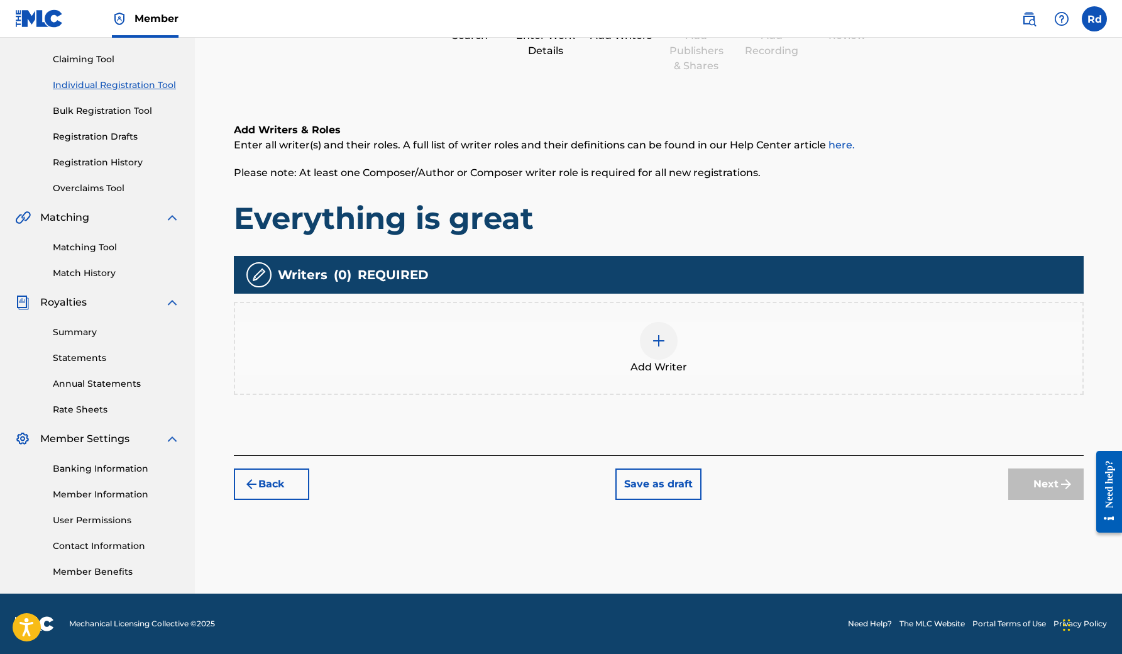
scroll to position [126, 0]
click at [661, 341] on img at bounding box center [658, 340] width 15 height 15
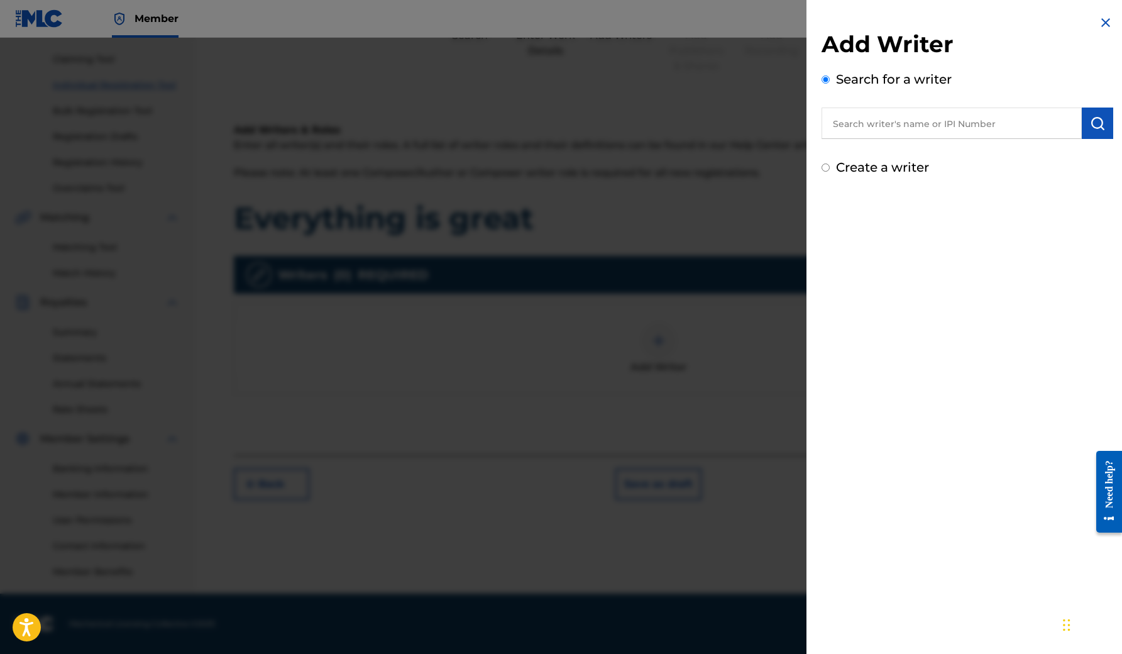
click at [895, 128] on input "text" at bounding box center [952, 122] width 260 height 31
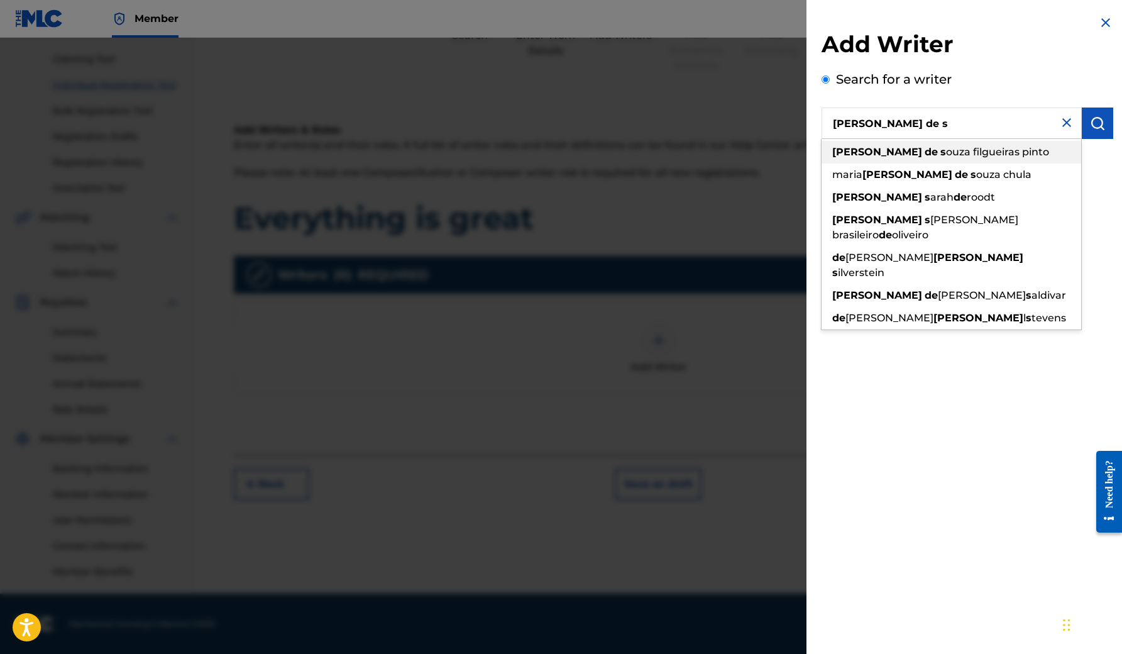
click at [940, 155] on strong "s" at bounding box center [943, 152] width 6 height 12
type input "[PERSON_NAME] [PERSON_NAME] [PERSON_NAME]"
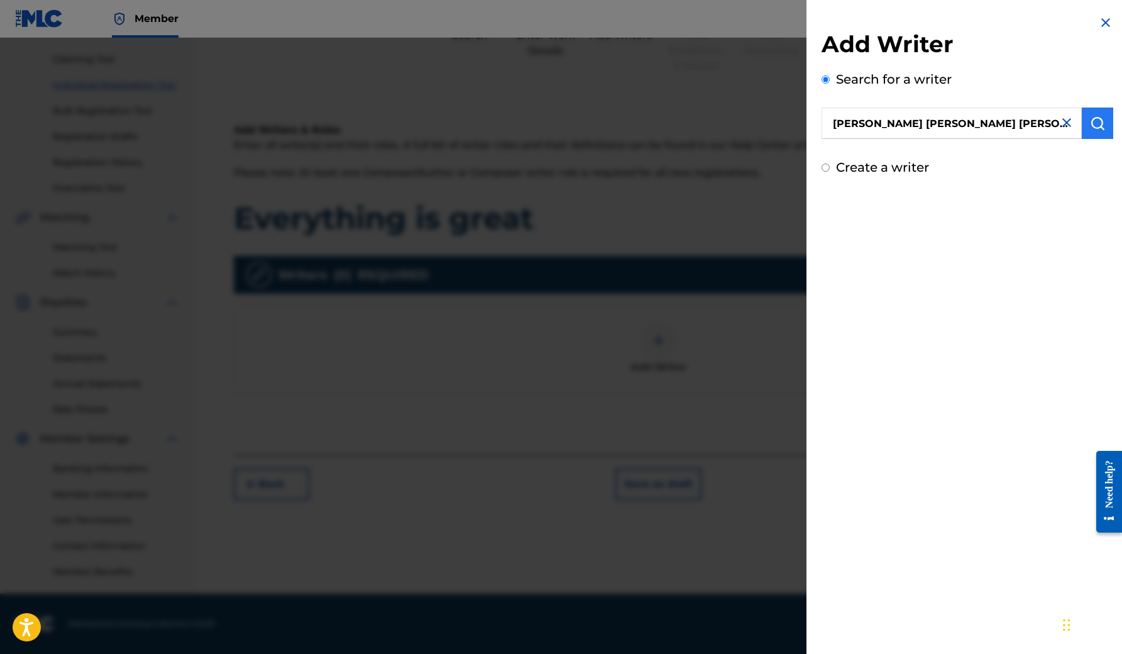
click at [1094, 124] on img "submit" at bounding box center [1097, 123] width 15 height 15
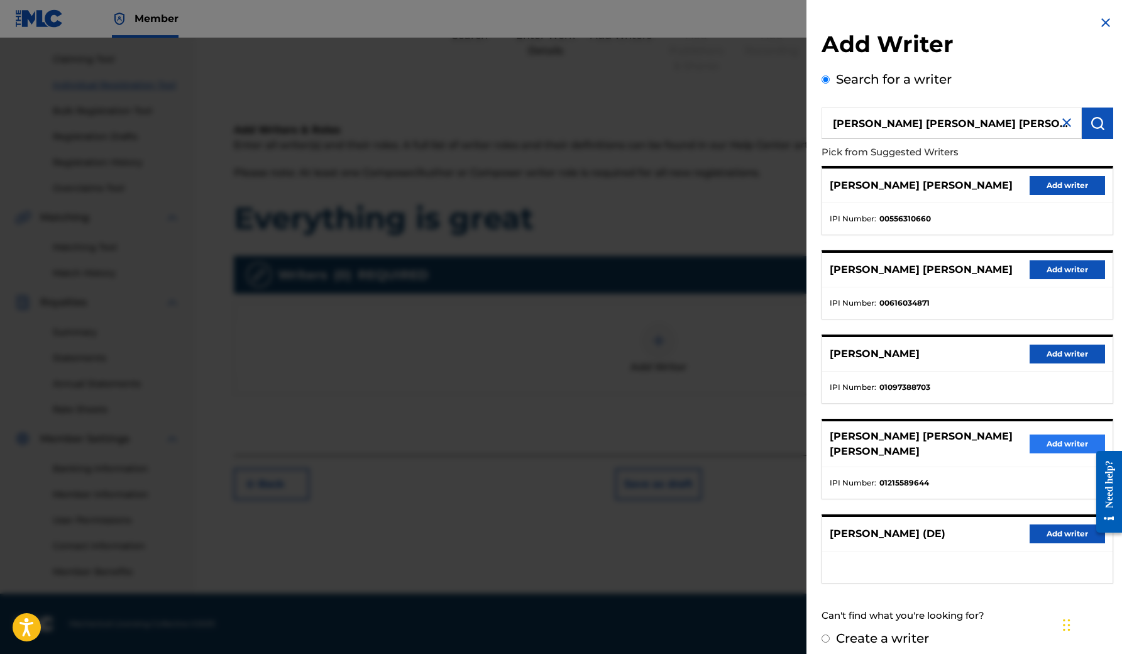
click at [1043, 439] on button "Add writer" at bounding box center [1067, 443] width 75 height 19
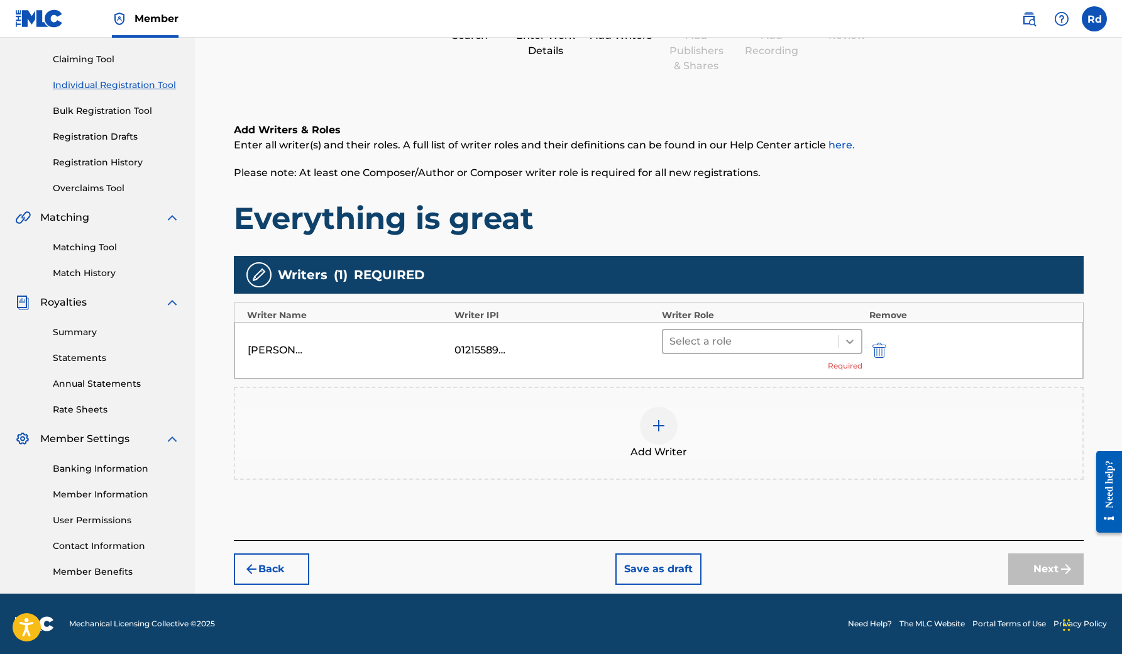
click at [853, 341] on icon at bounding box center [850, 341] width 13 height 13
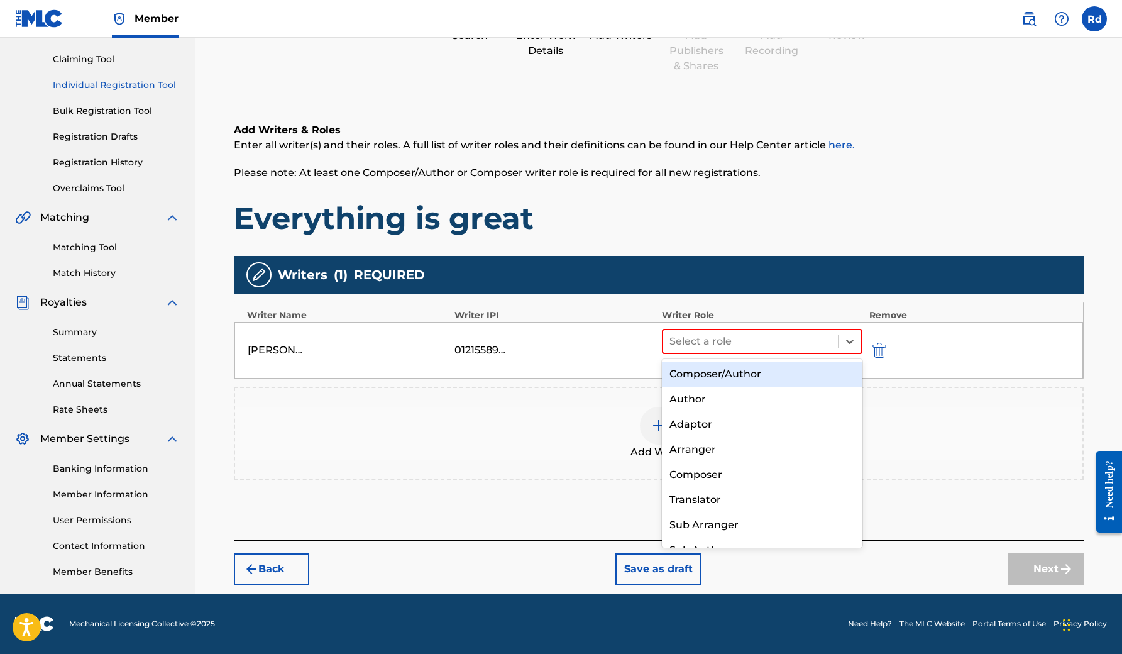
click at [754, 375] on div "Composer/Author" at bounding box center [762, 373] width 201 height 25
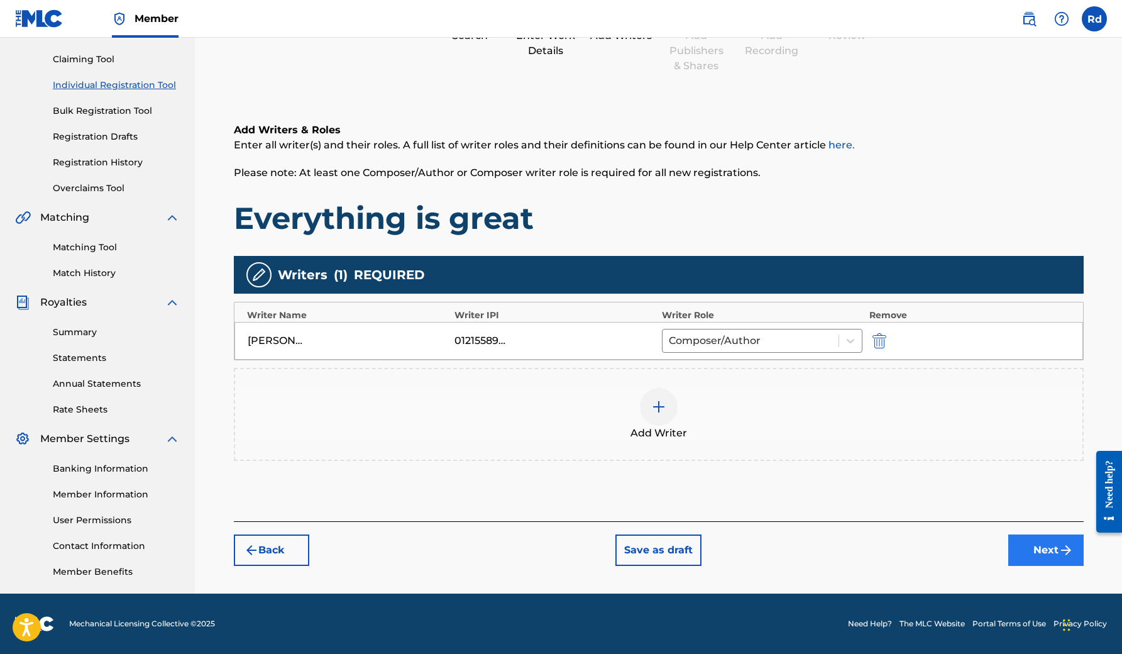
click at [1023, 547] on button "Next" at bounding box center [1045, 549] width 75 height 31
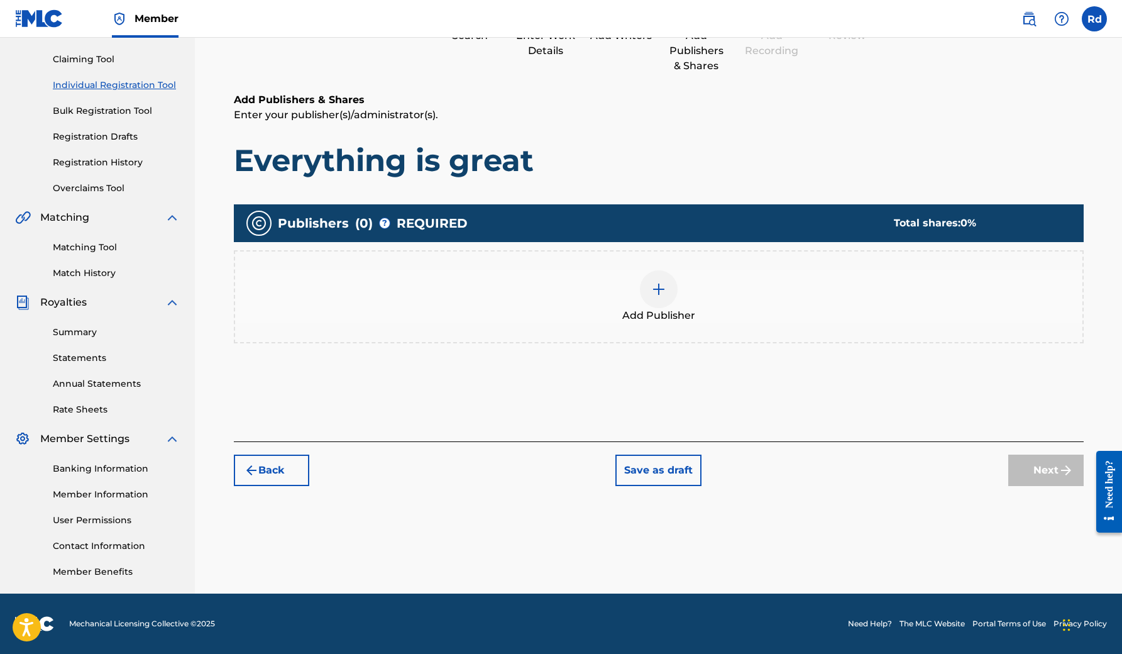
scroll to position [57, 0]
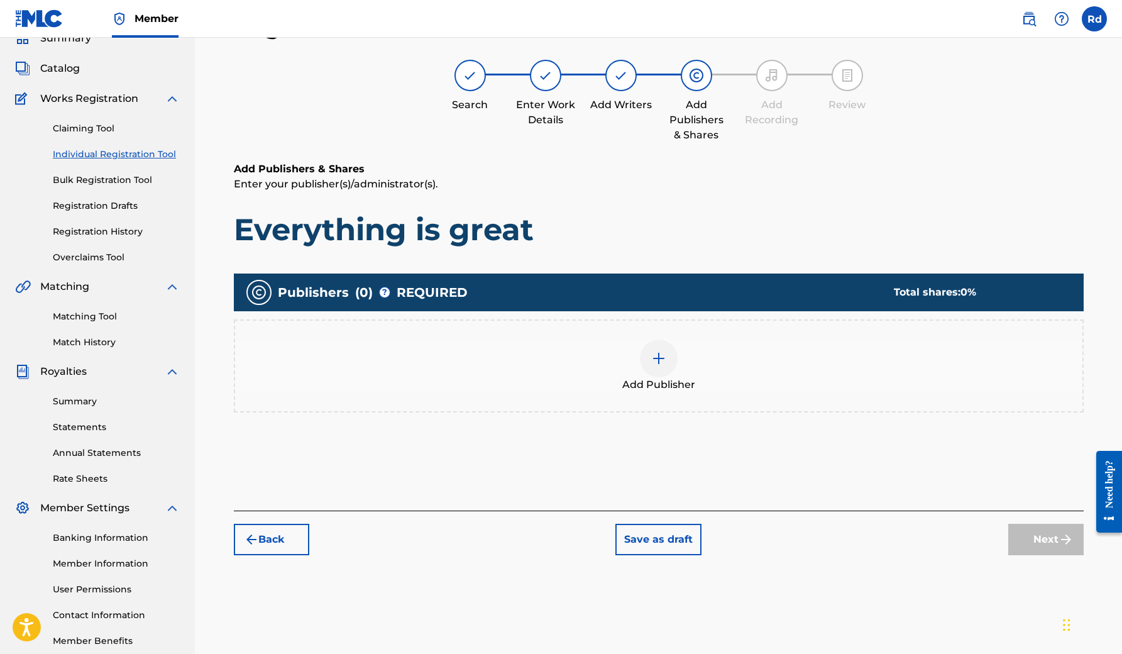
click at [666, 358] on img at bounding box center [658, 358] width 15 height 15
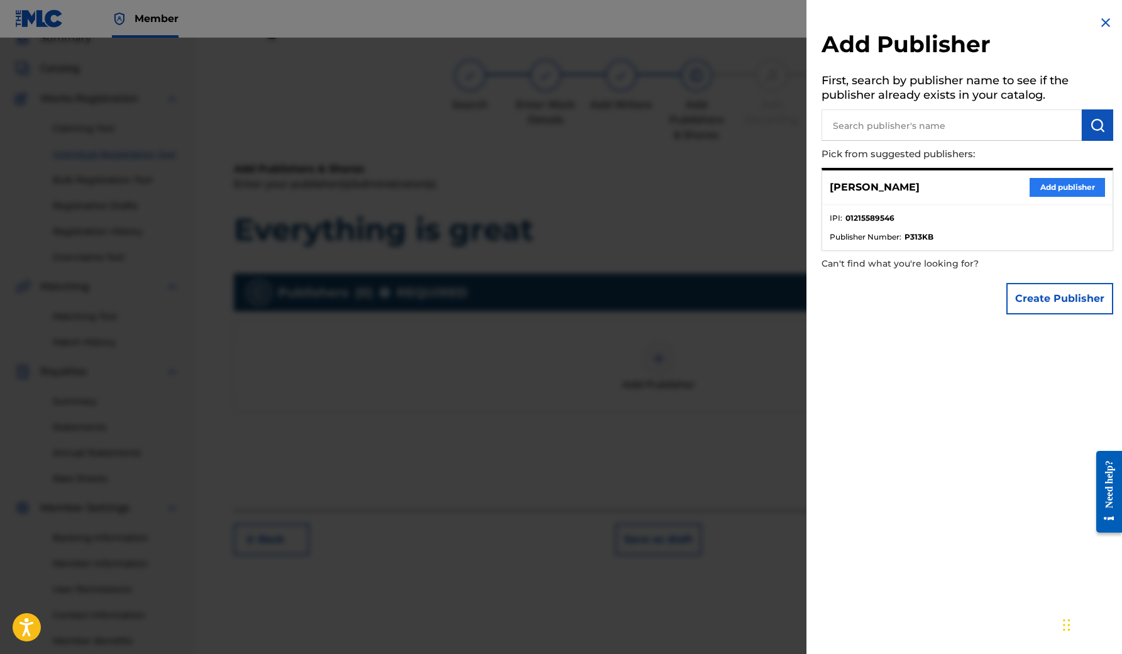
click at [1038, 185] on button "Add publisher" at bounding box center [1067, 187] width 75 height 19
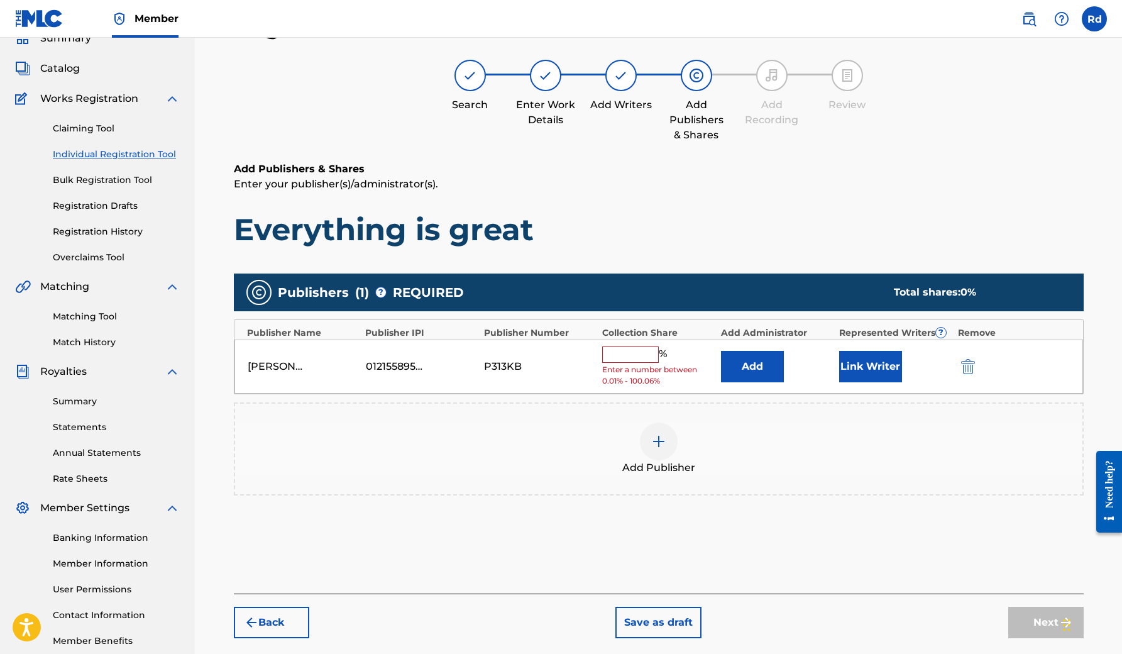
click at [639, 351] on input "text" at bounding box center [630, 354] width 57 height 16
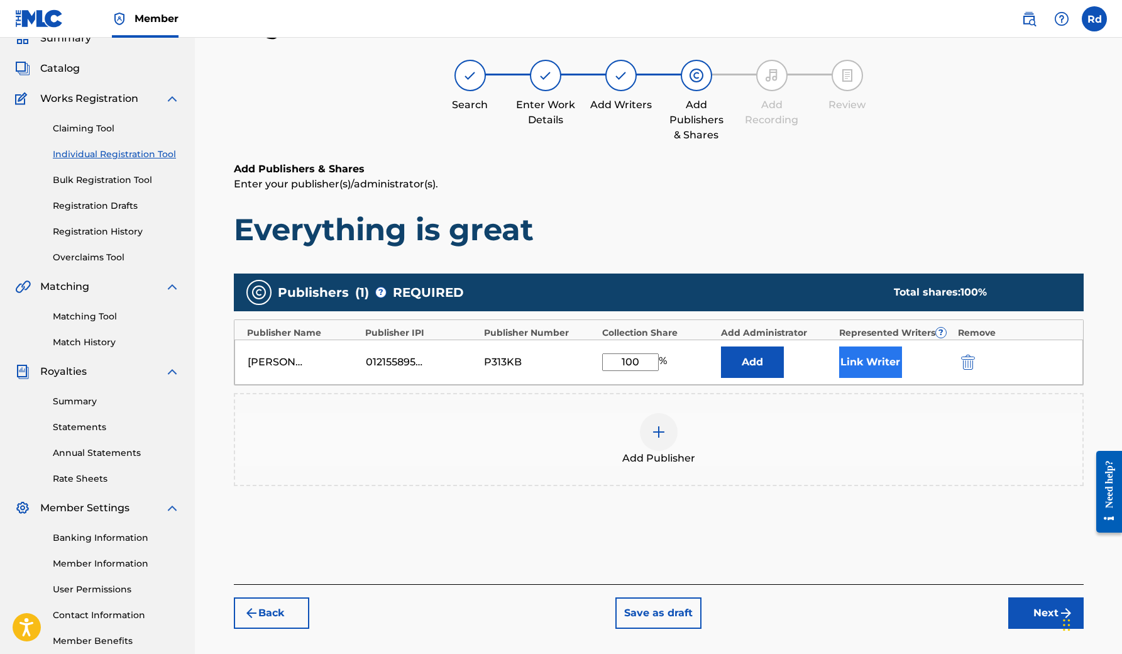
type input "100"
click at [862, 360] on button "Link Writer" at bounding box center [870, 361] width 63 height 31
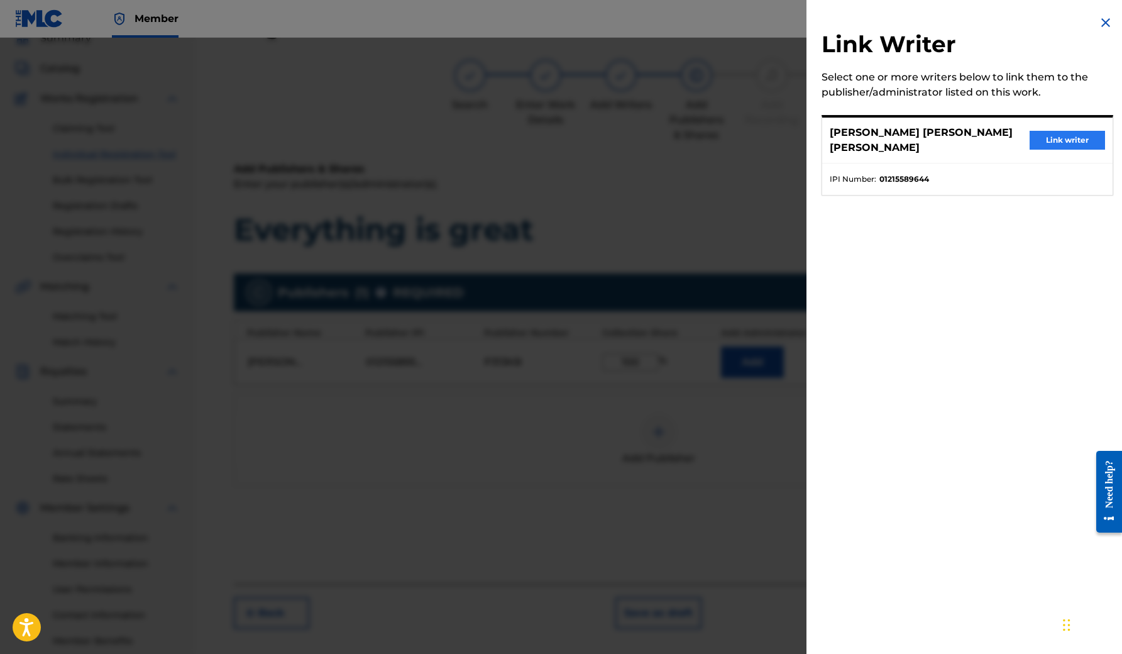
click at [1076, 143] on button "Link writer" at bounding box center [1067, 140] width 75 height 19
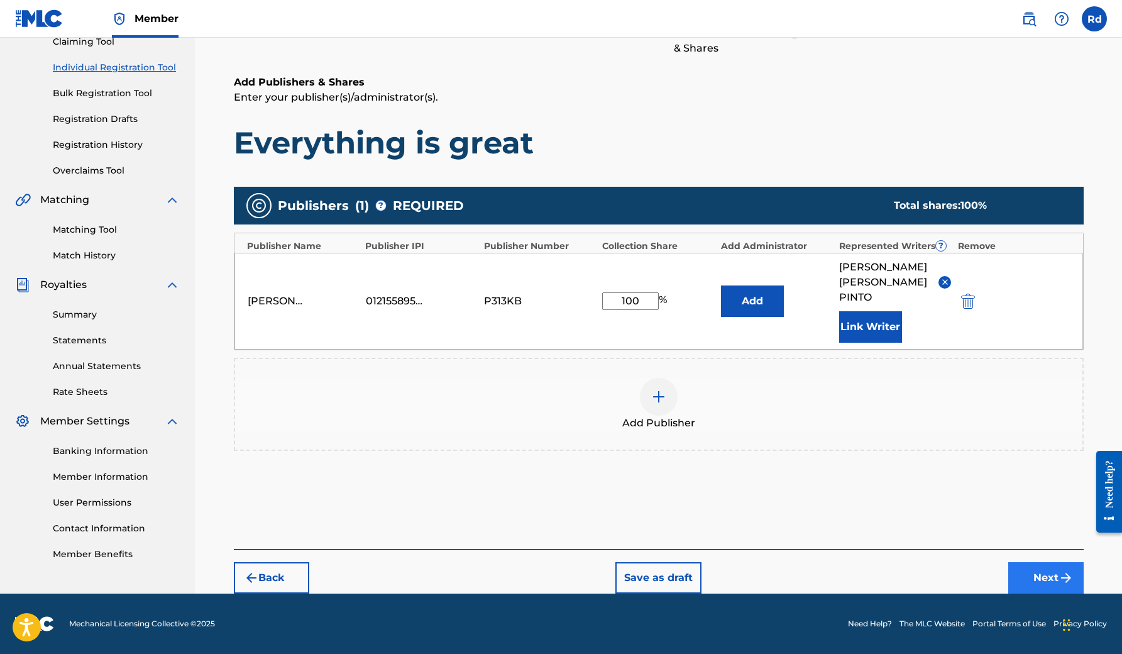
click at [1037, 583] on button "Next" at bounding box center [1045, 577] width 75 height 31
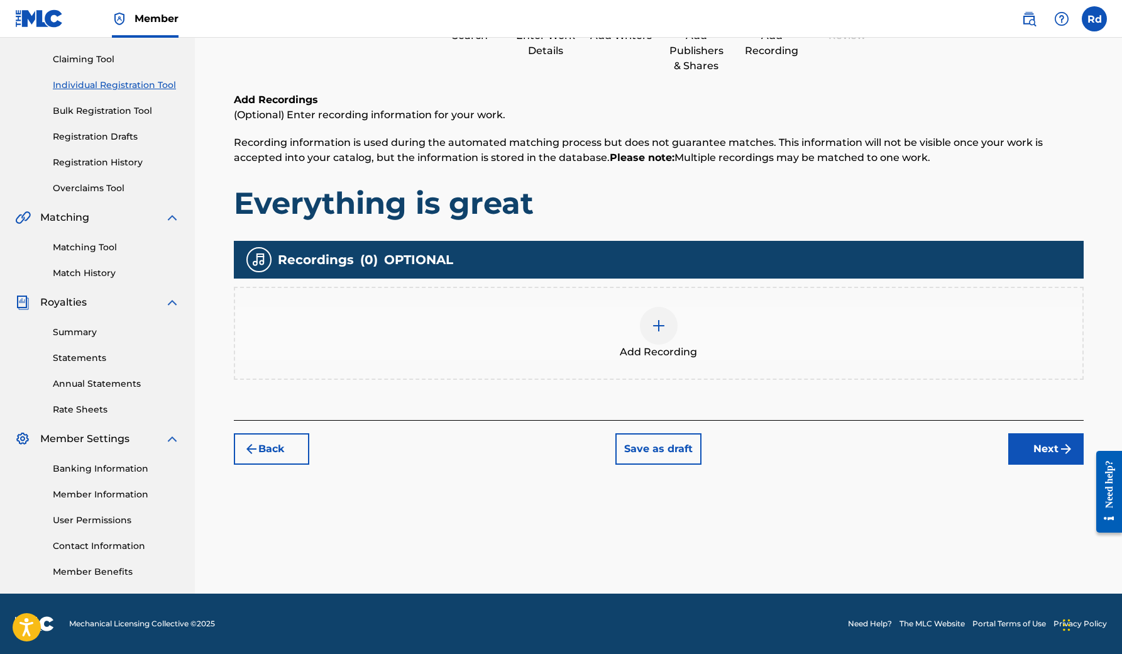
scroll to position [126, 0]
click at [648, 331] on div at bounding box center [659, 326] width 38 height 38
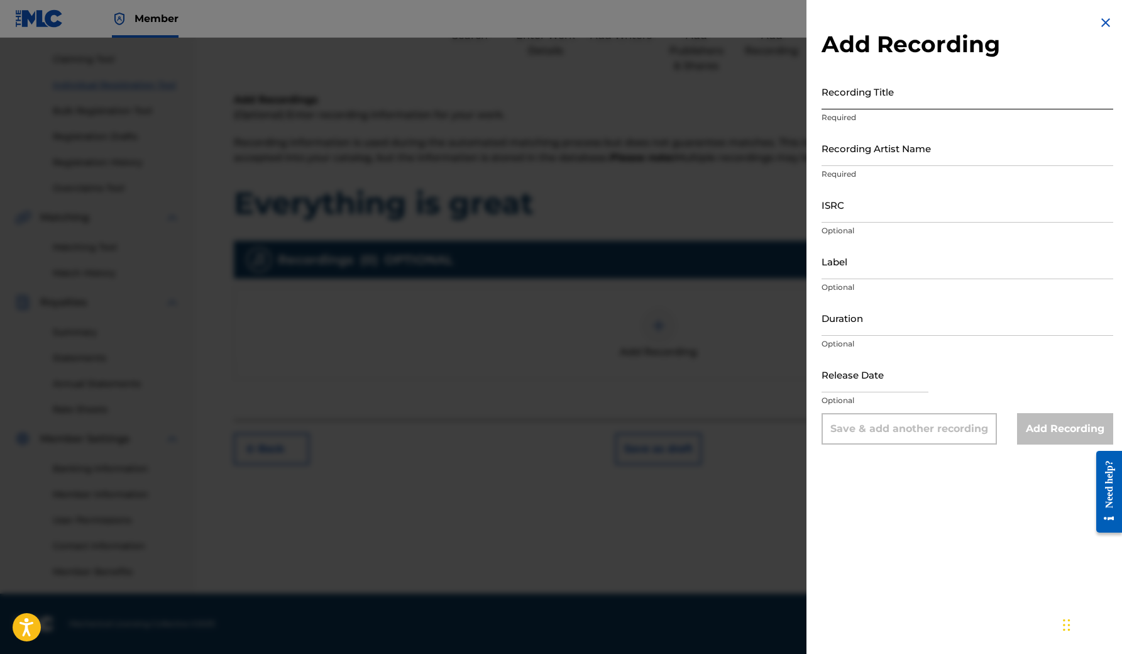
click at [855, 97] on input "Recording Title" at bounding box center [968, 92] width 292 height 36
type input "Everything is great"
click at [860, 150] on input "Recording Artist Name" at bounding box center [968, 148] width 292 height 36
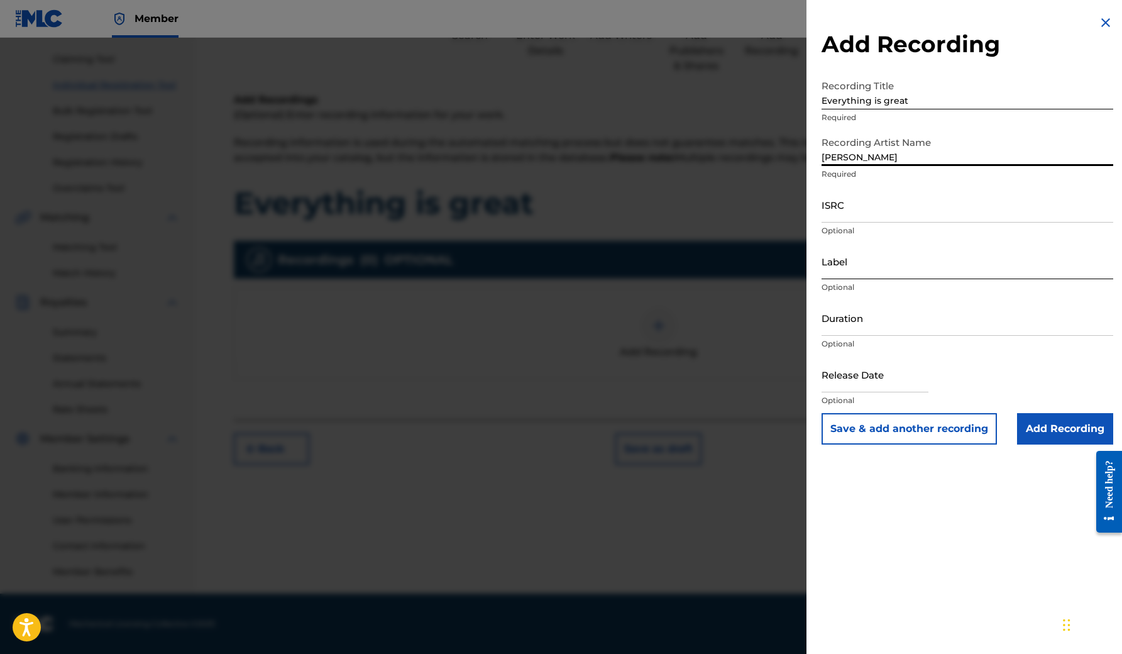
type input "[PERSON_NAME]"
click at [838, 265] on input "Label" at bounding box center [968, 261] width 292 height 36
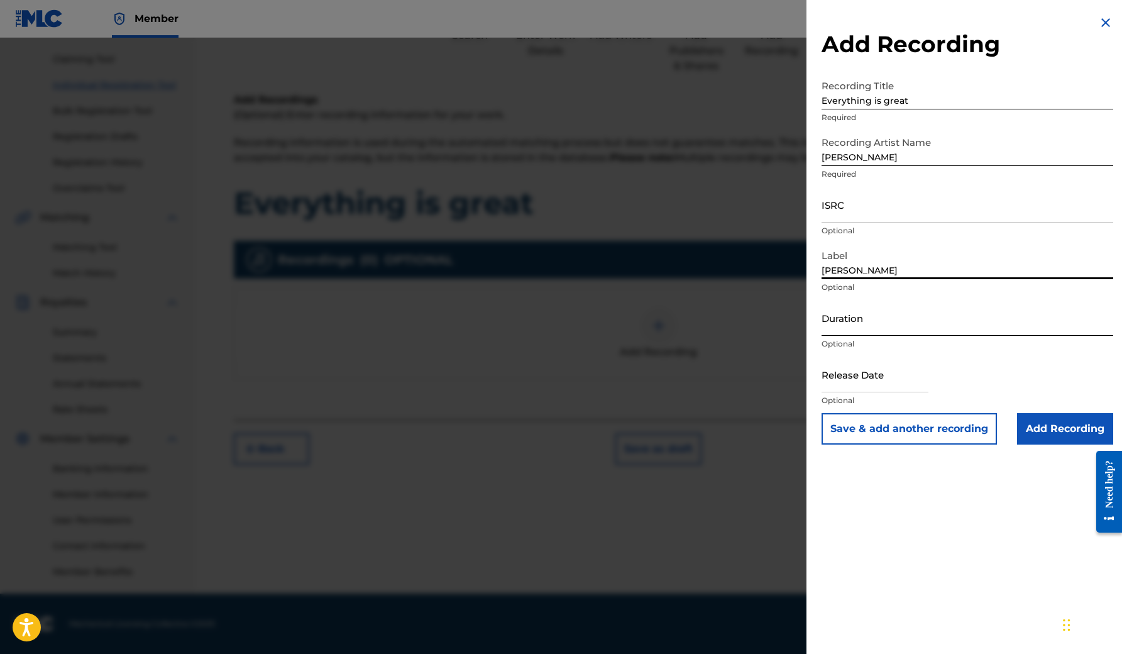
type input "[PERSON_NAME]"
click at [837, 320] on input "Duration" at bounding box center [968, 318] width 292 height 36
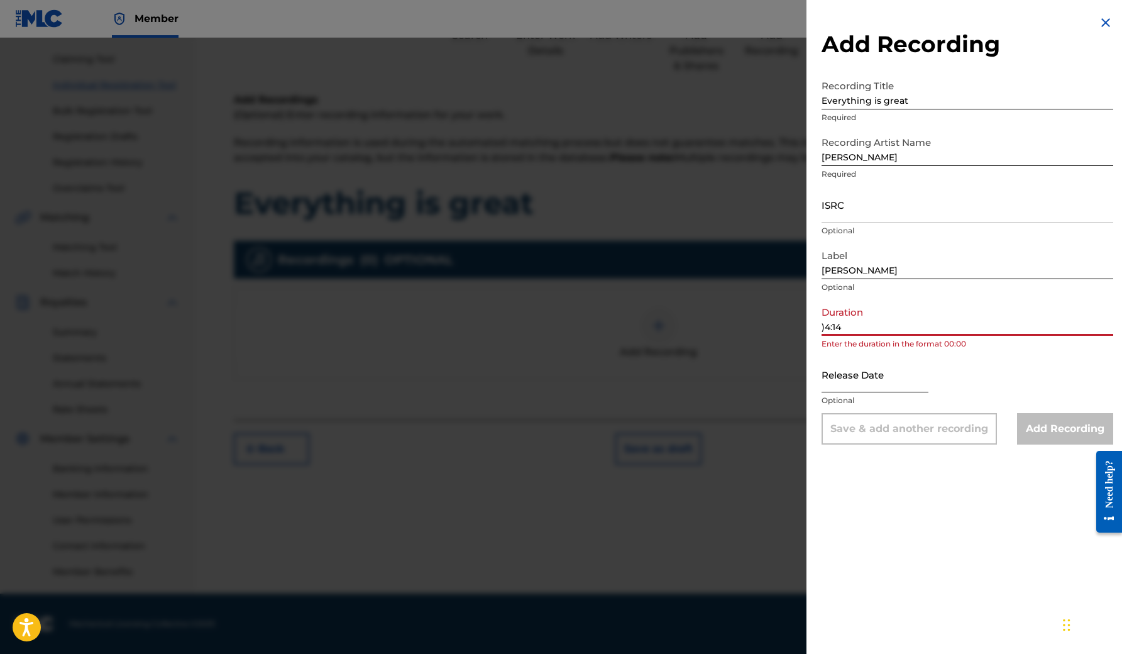
type input ")4:14"
click at [858, 385] on input "text" at bounding box center [875, 374] width 107 height 36
select select "8"
select select "2025"
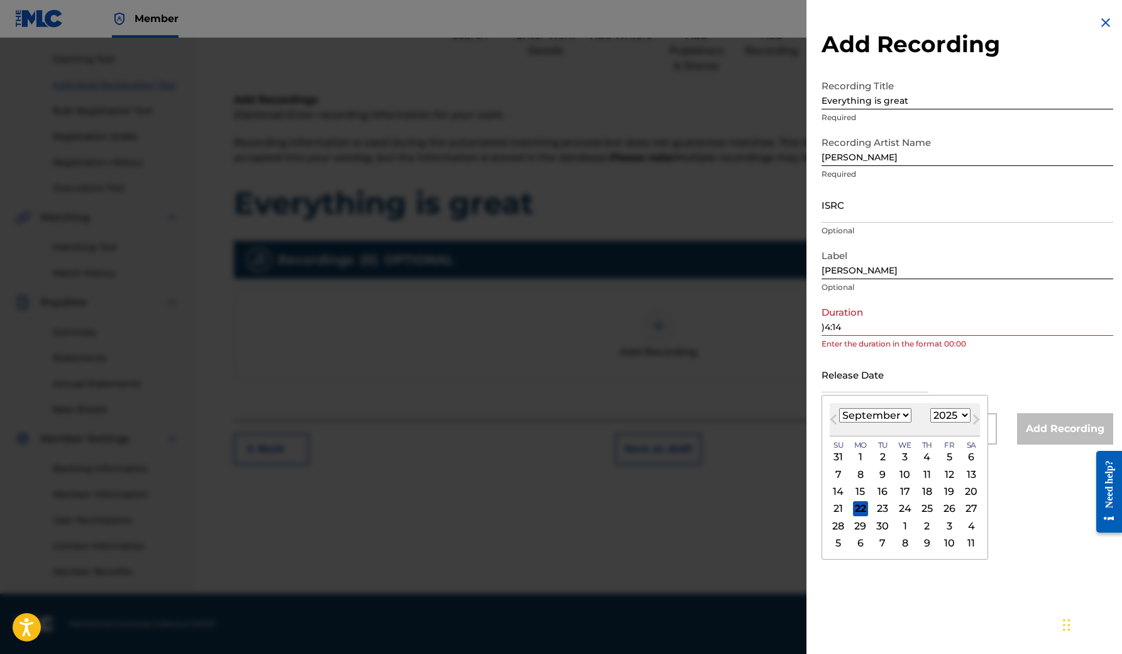
click at [828, 326] on input ")4:14" at bounding box center [968, 318] width 292 height 36
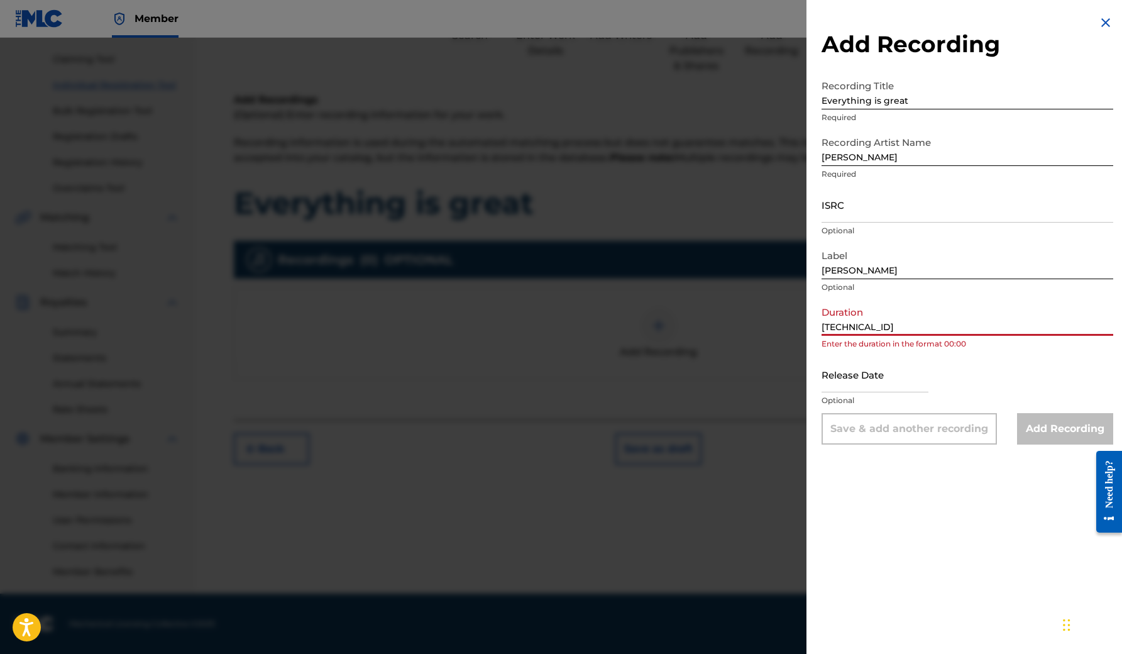
type input "04:14"
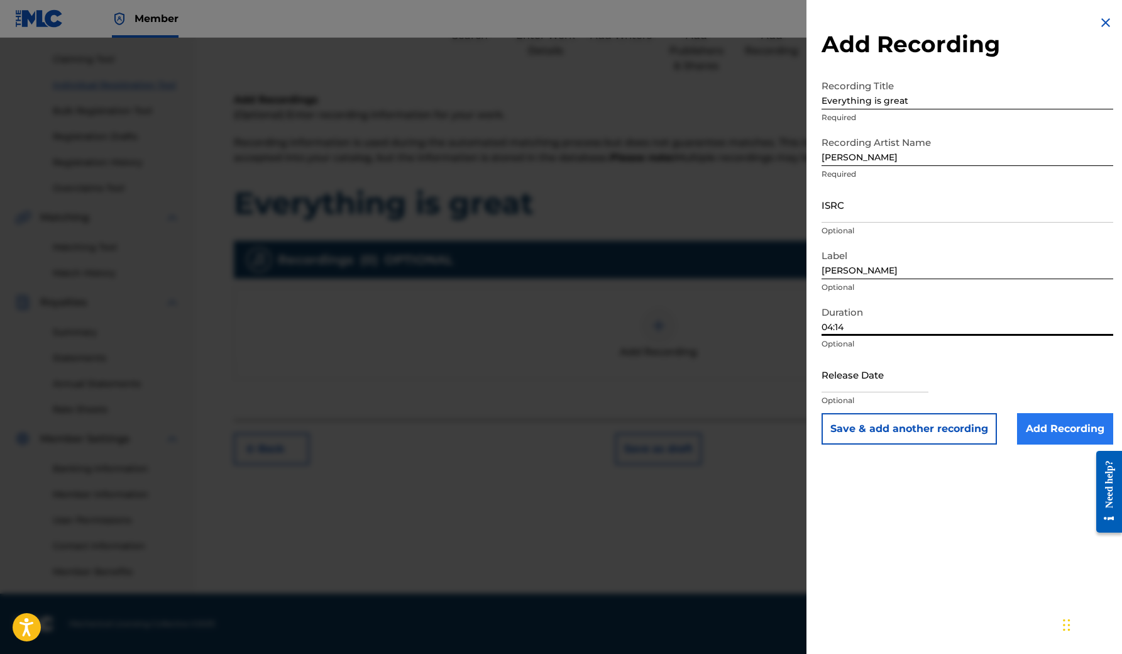
click at [1047, 426] on input "Add Recording" at bounding box center [1065, 428] width 96 height 31
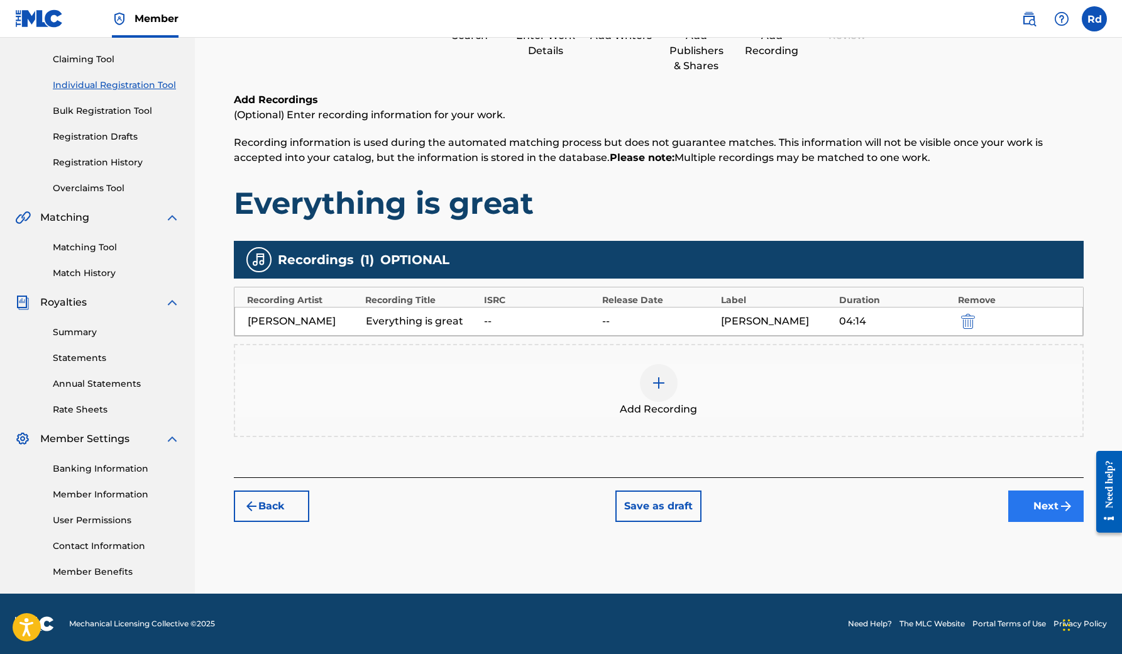
click at [1038, 504] on button "Next" at bounding box center [1045, 505] width 75 height 31
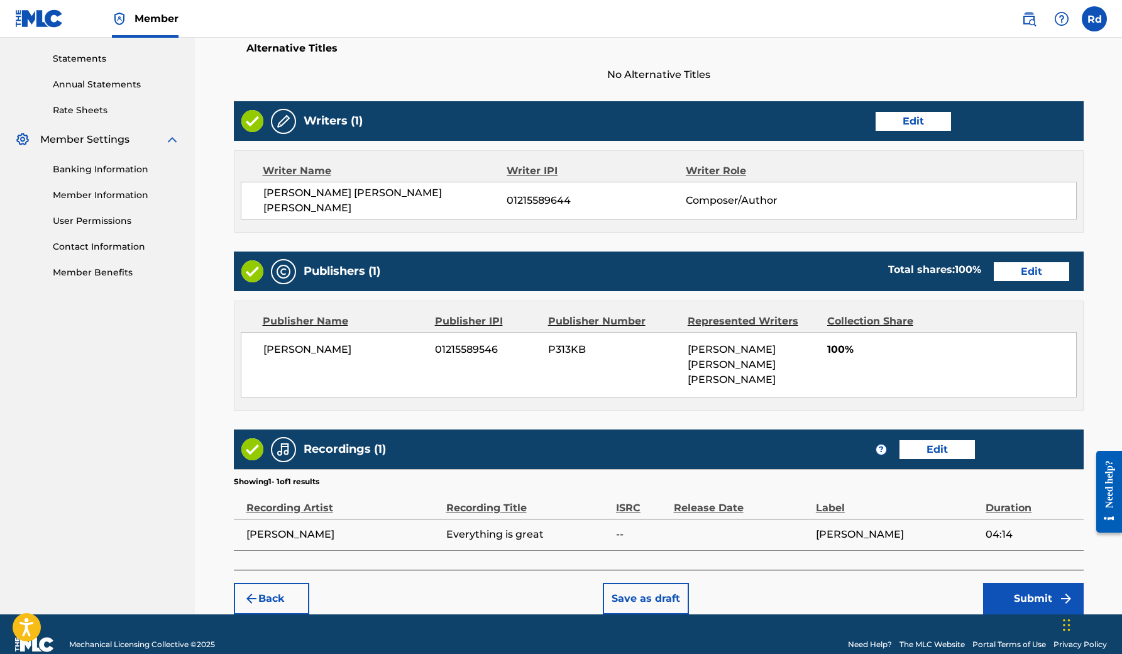
scroll to position [424, 0]
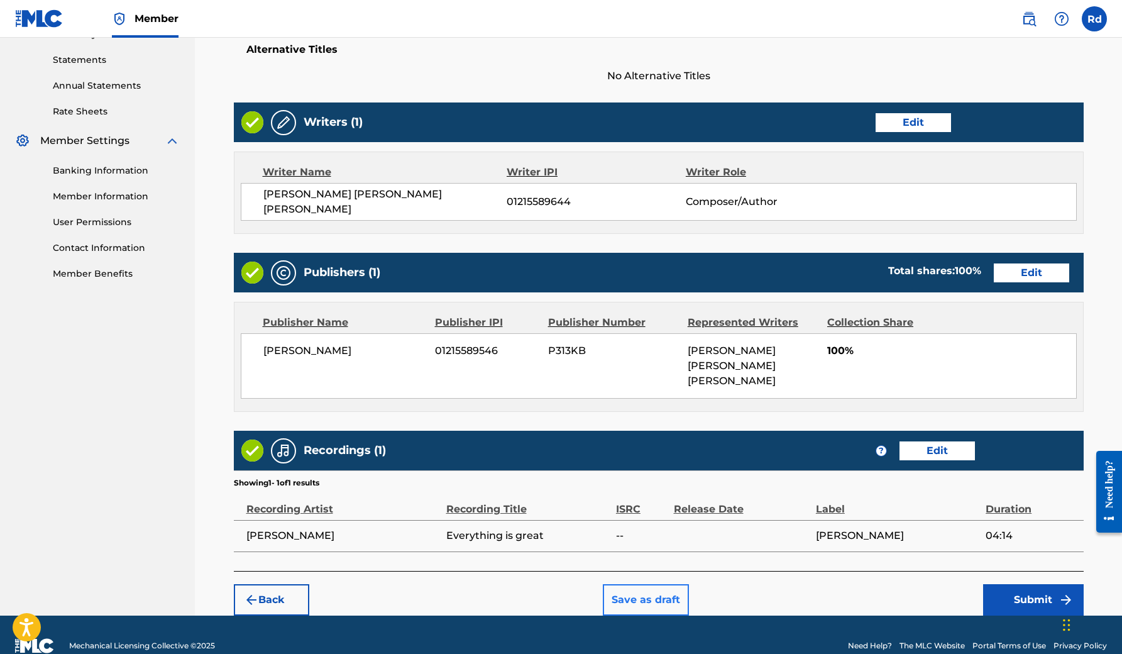
click at [648, 584] on button "Save as draft" at bounding box center [646, 599] width 86 height 31
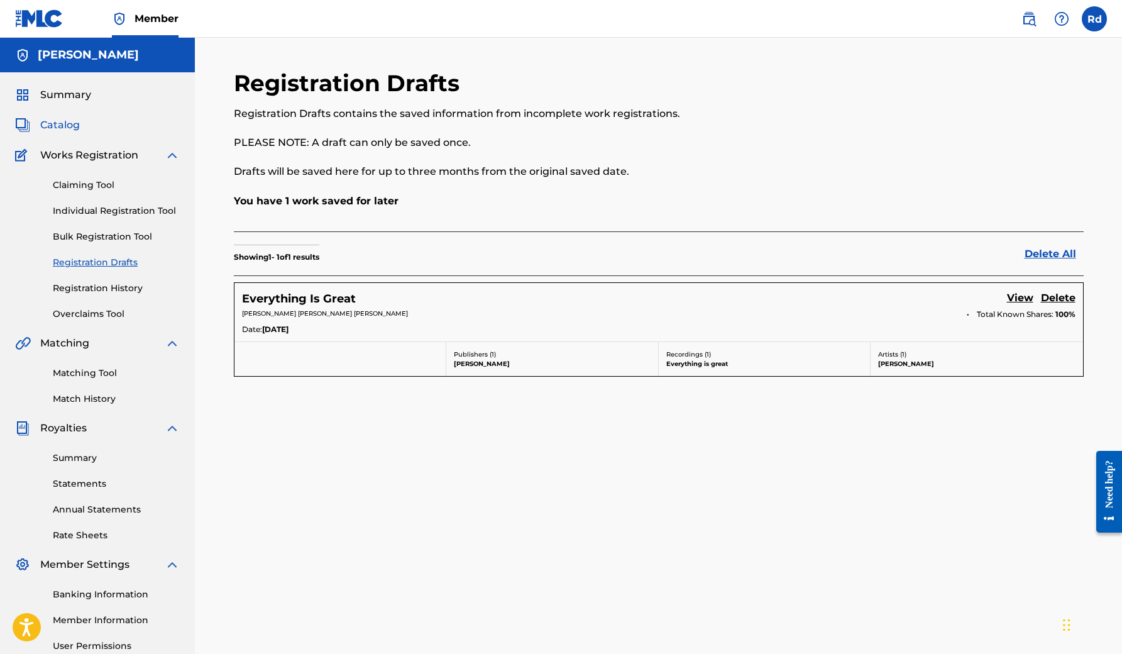
click at [65, 124] on span "Catalog" at bounding box center [60, 125] width 40 height 15
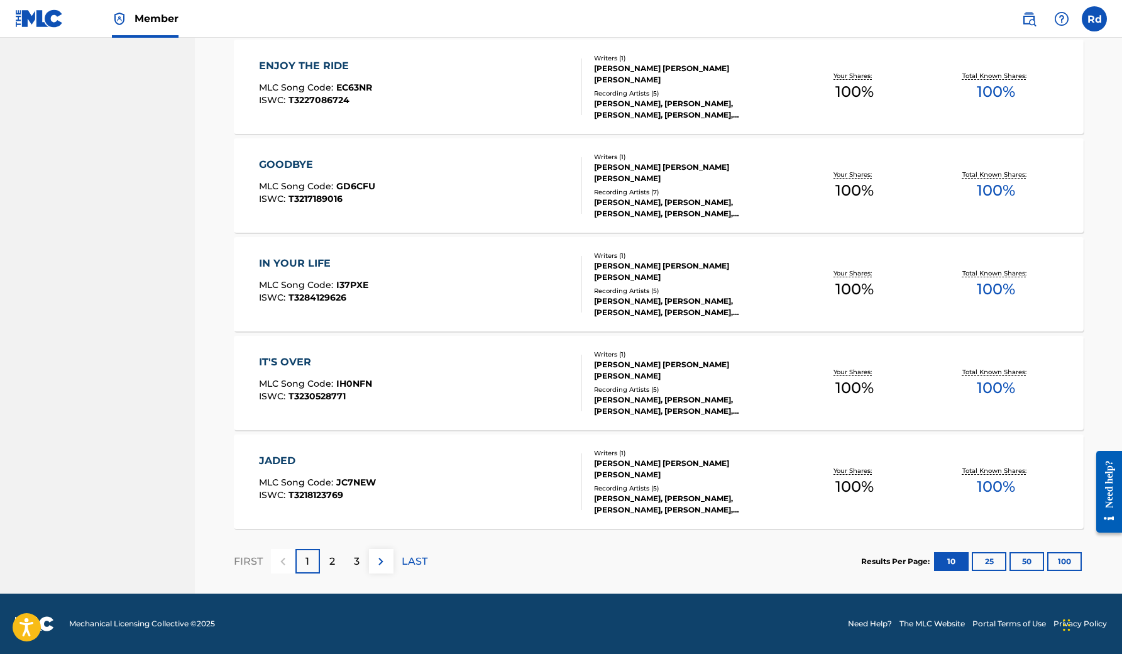
scroll to position [752, 0]
click at [414, 562] on p "LAST" at bounding box center [415, 561] width 26 height 15
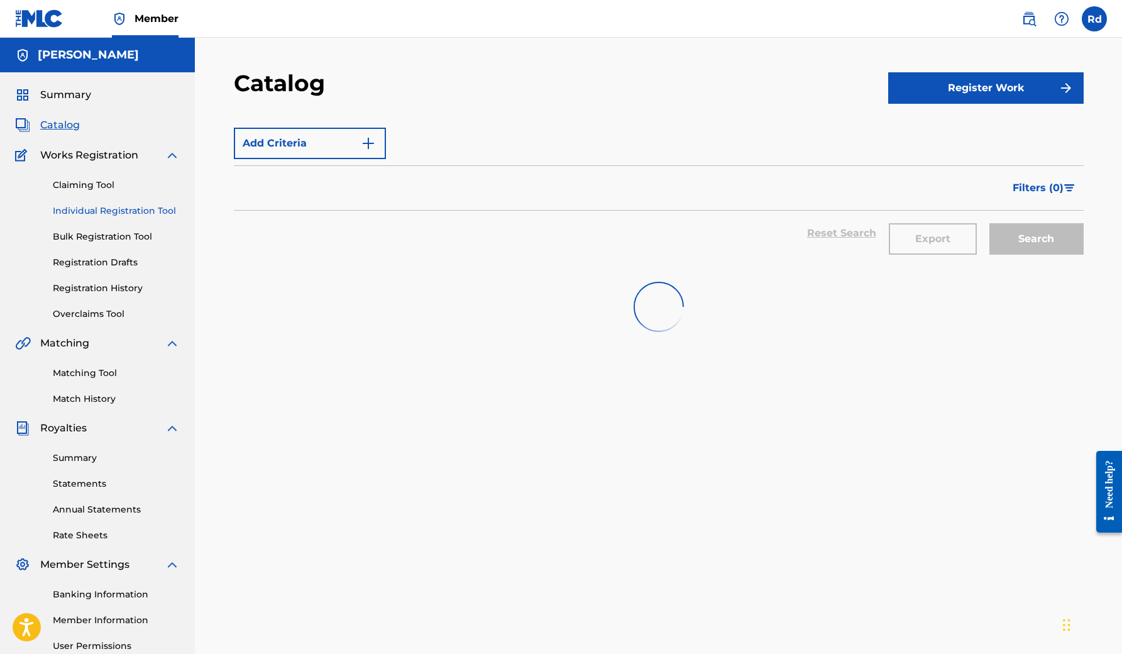
scroll to position [0, 0]
click at [106, 182] on link "Claiming Tool" at bounding box center [116, 185] width 127 height 13
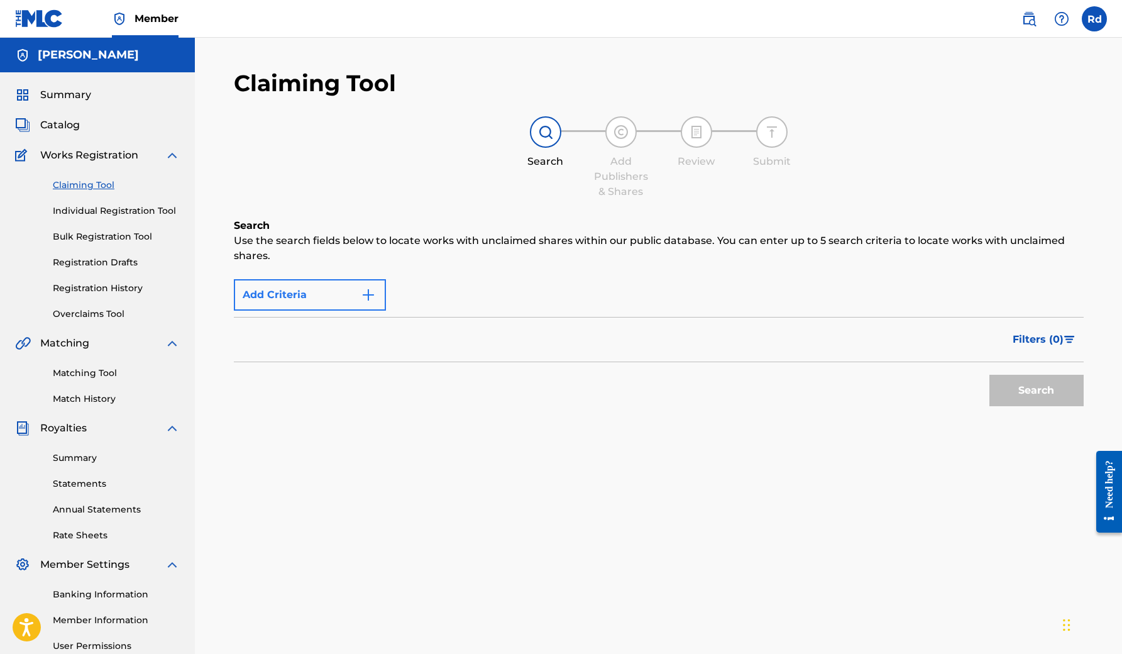
click at [358, 290] on button "Add Criteria" at bounding box center [310, 294] width 152 height 31
click at [98, 373] on link "Matching Tool" at bounding box center [116, 372] width 127 height 13
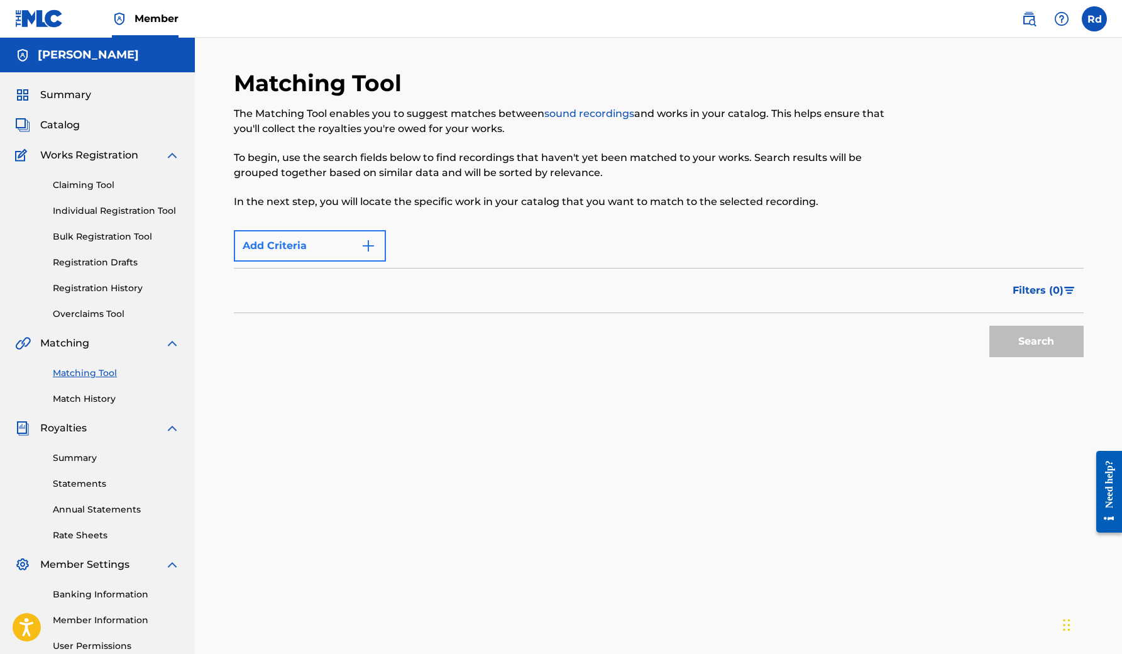
click at [368, 243] on img "Search Form" at bounding box center [368, 245] width 15 height 15
click at [364, 244] on div "Max Criteria Reached" at bounding box center [310, 245] width 152 height 31
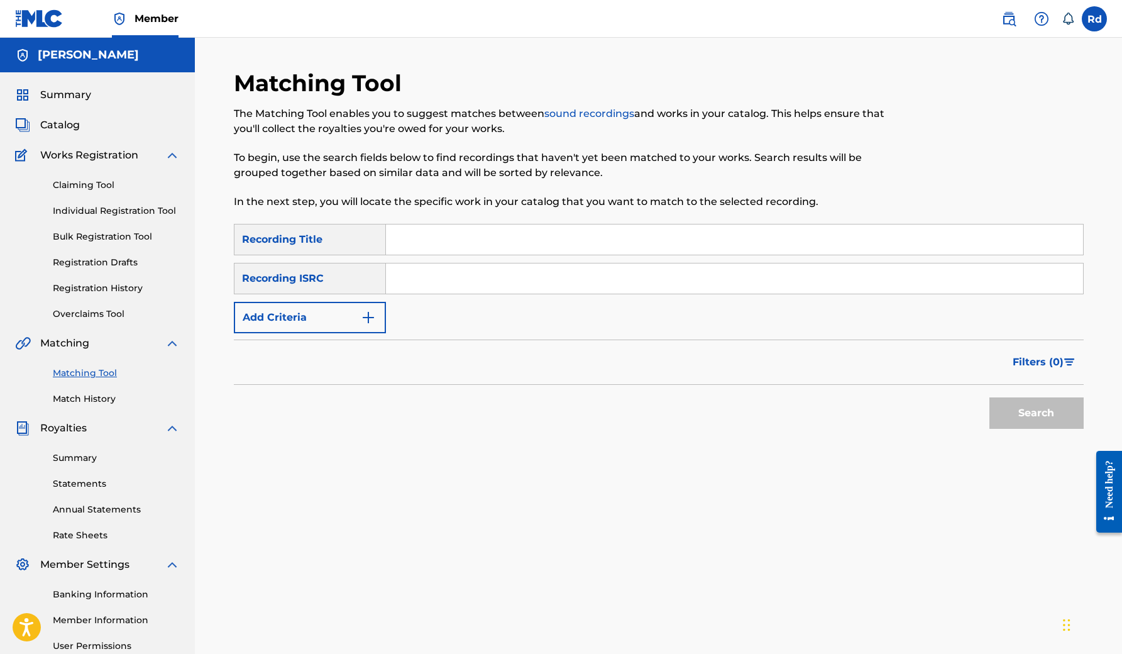
click at [431, 237] on input "Search Form" at bounding box center [734, 239] width 697 height 30
click at [375, 314] on img "Search Form" at bounding box center [368, 317] width 15 height 15
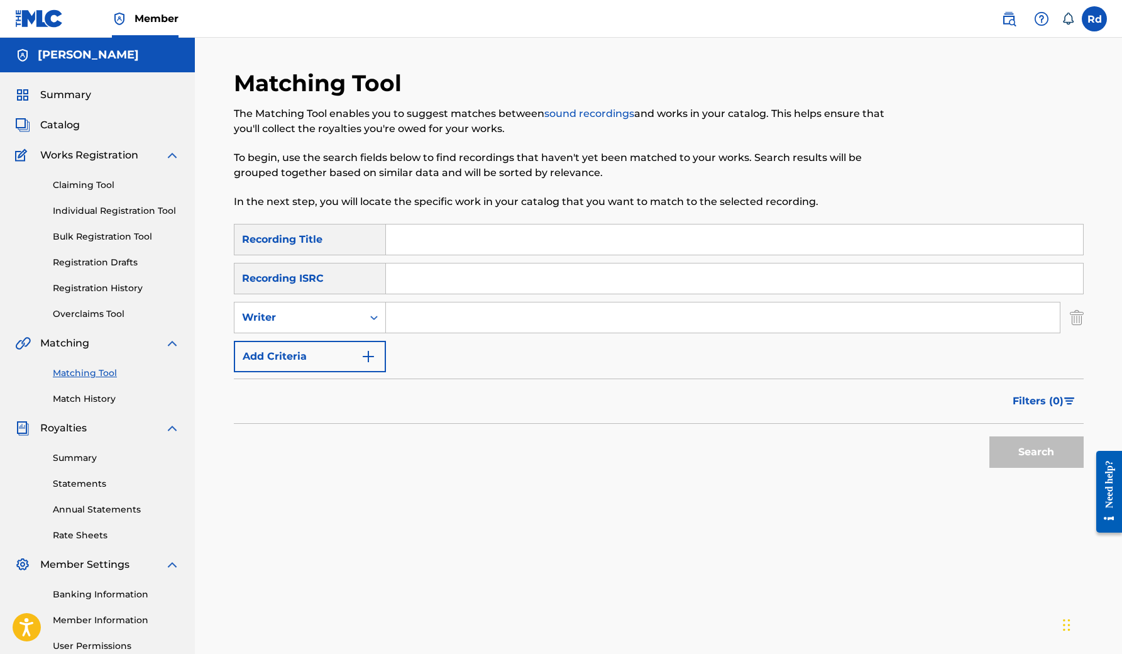
click at [406, 319] on input "Search Form" at bounding box center [723, 317] width 674 height 30
type input "Rachel de souza filgueiras pinto"
click at [1004, 453] on button "Search" at bounding box center [1036, 451] width 94 height 31
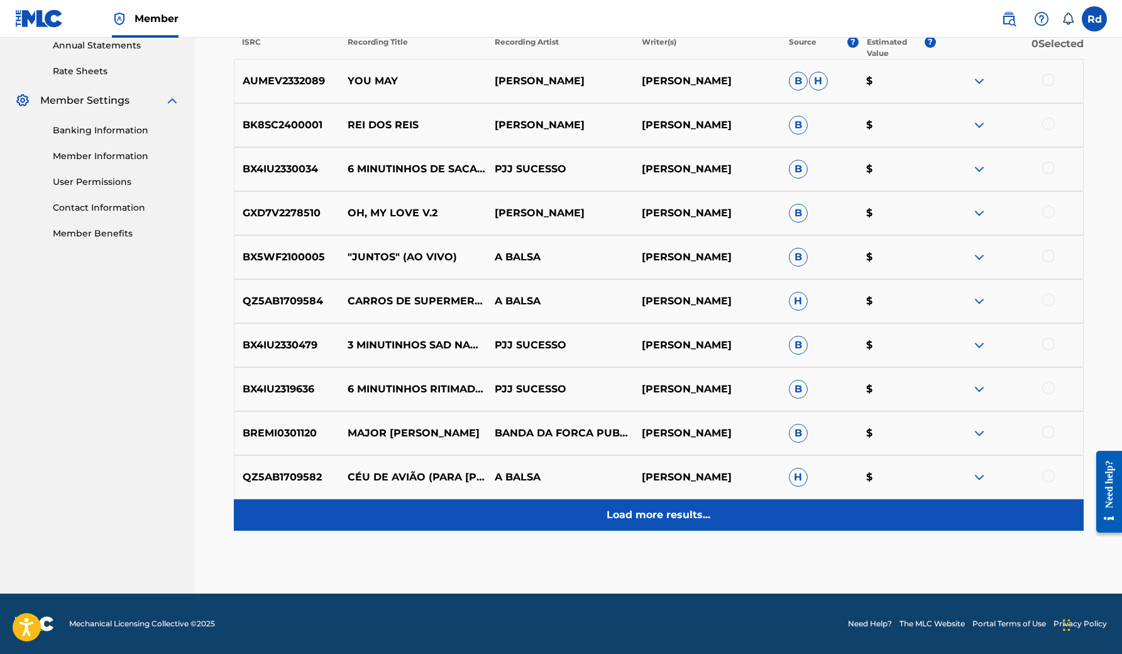
scroll to position [464, 0]
click at [703, 516] on p "Load more results..." at bounding box center [659, 514] width 104 height 15
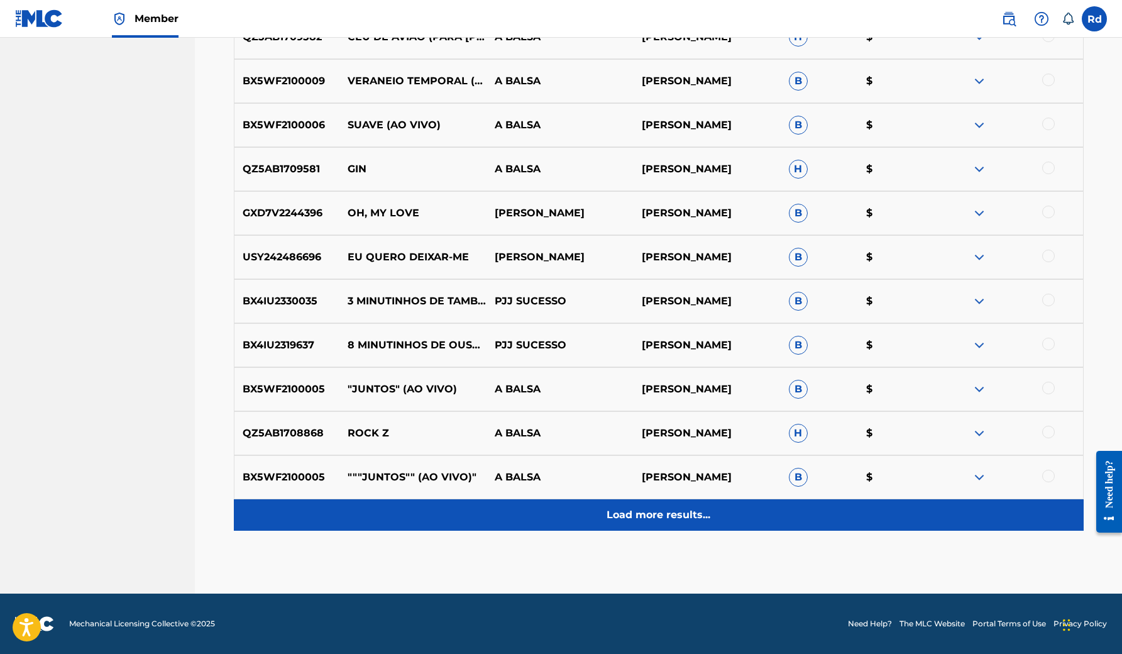
click at [690, 515] on p "Load more results..." at bounding box center [659, 514] width 104 height 15
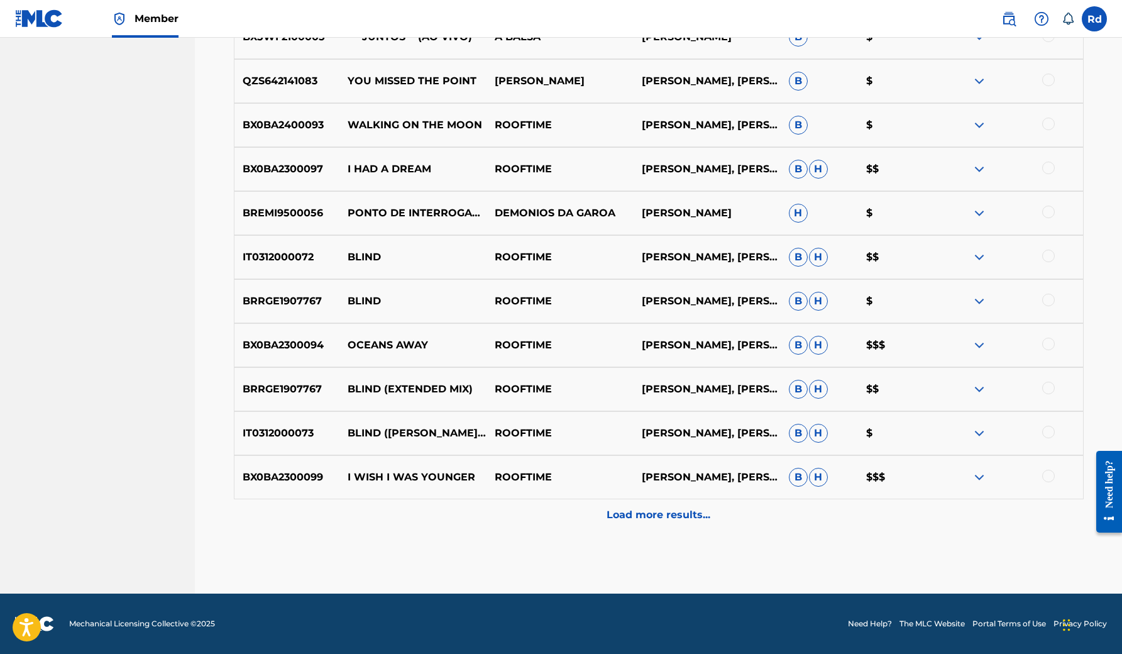
scroll to position [1344, 0]
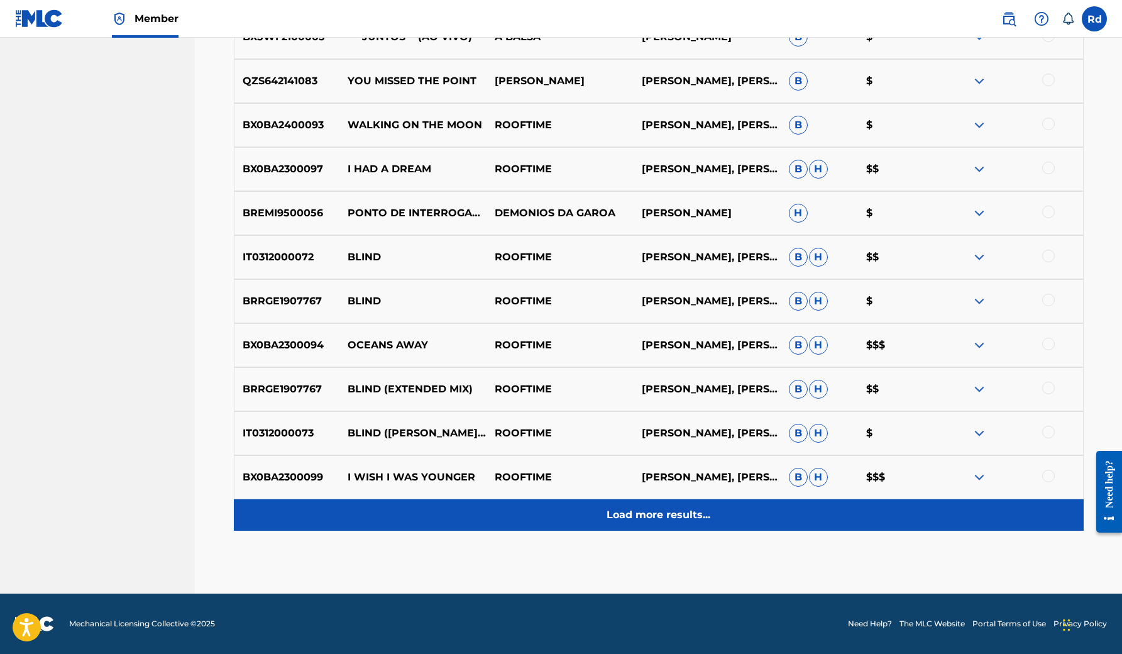
click at [681, 514] on p "Load more results..." at bounding box center [659, 514] width 104 height 15
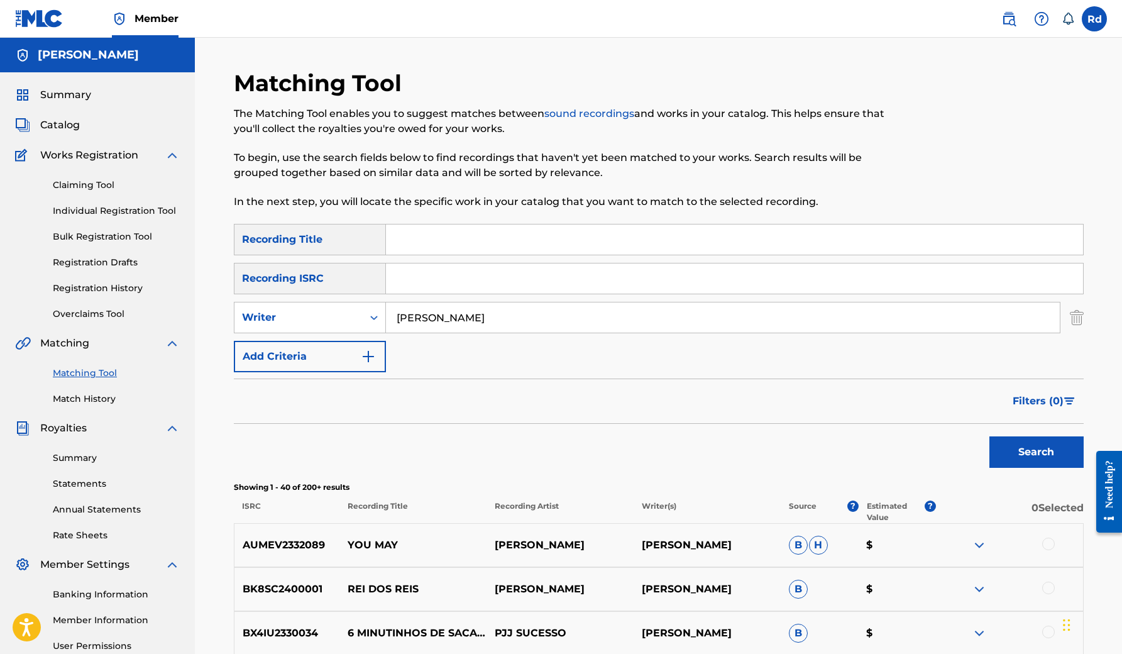
scroll to position [0, 0]
